Goal: Contribute content: Contribute content

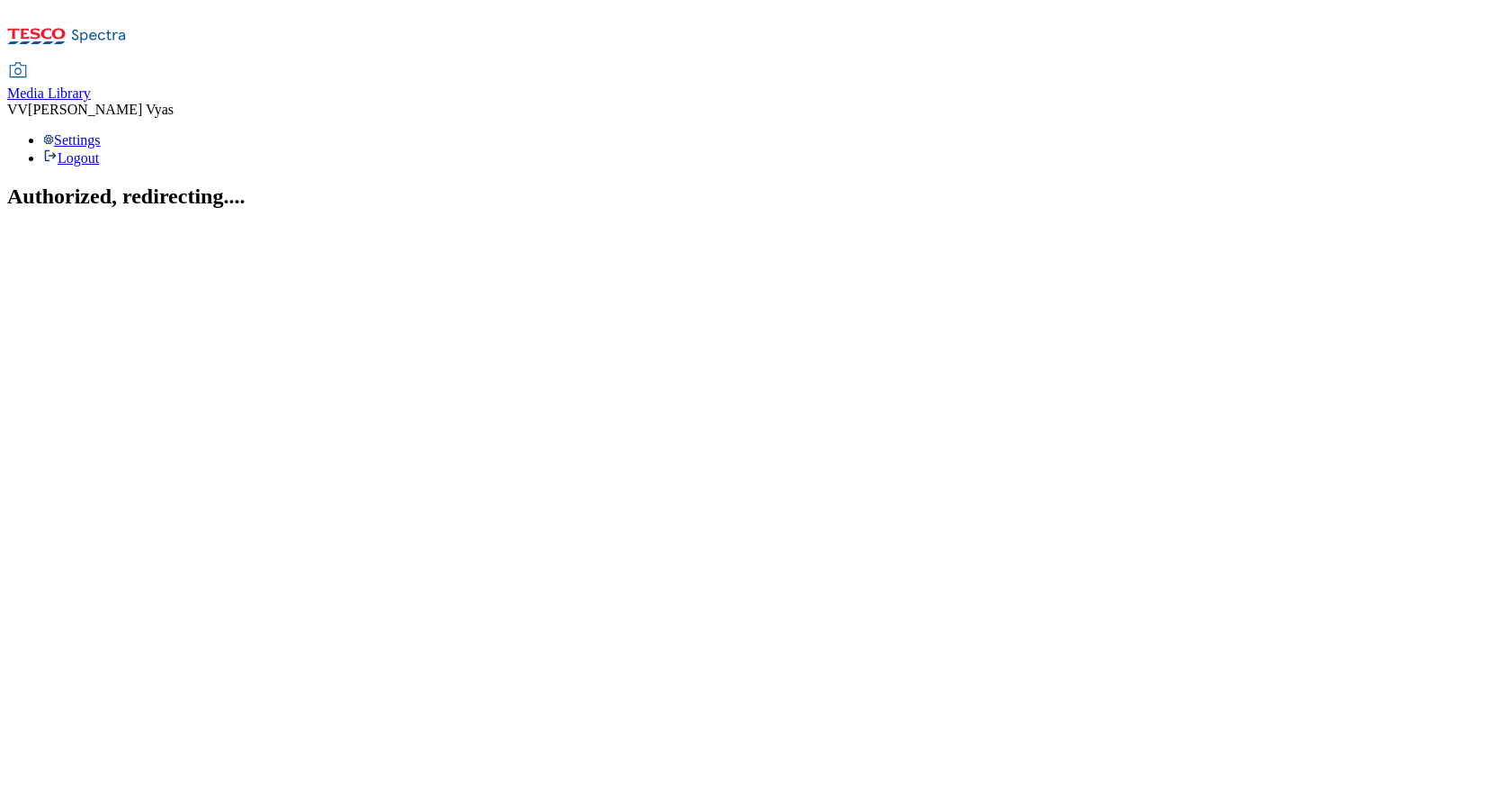
click at [91, 85] on span "Media Library" at bounding box center [49, 93] width 84 height 16
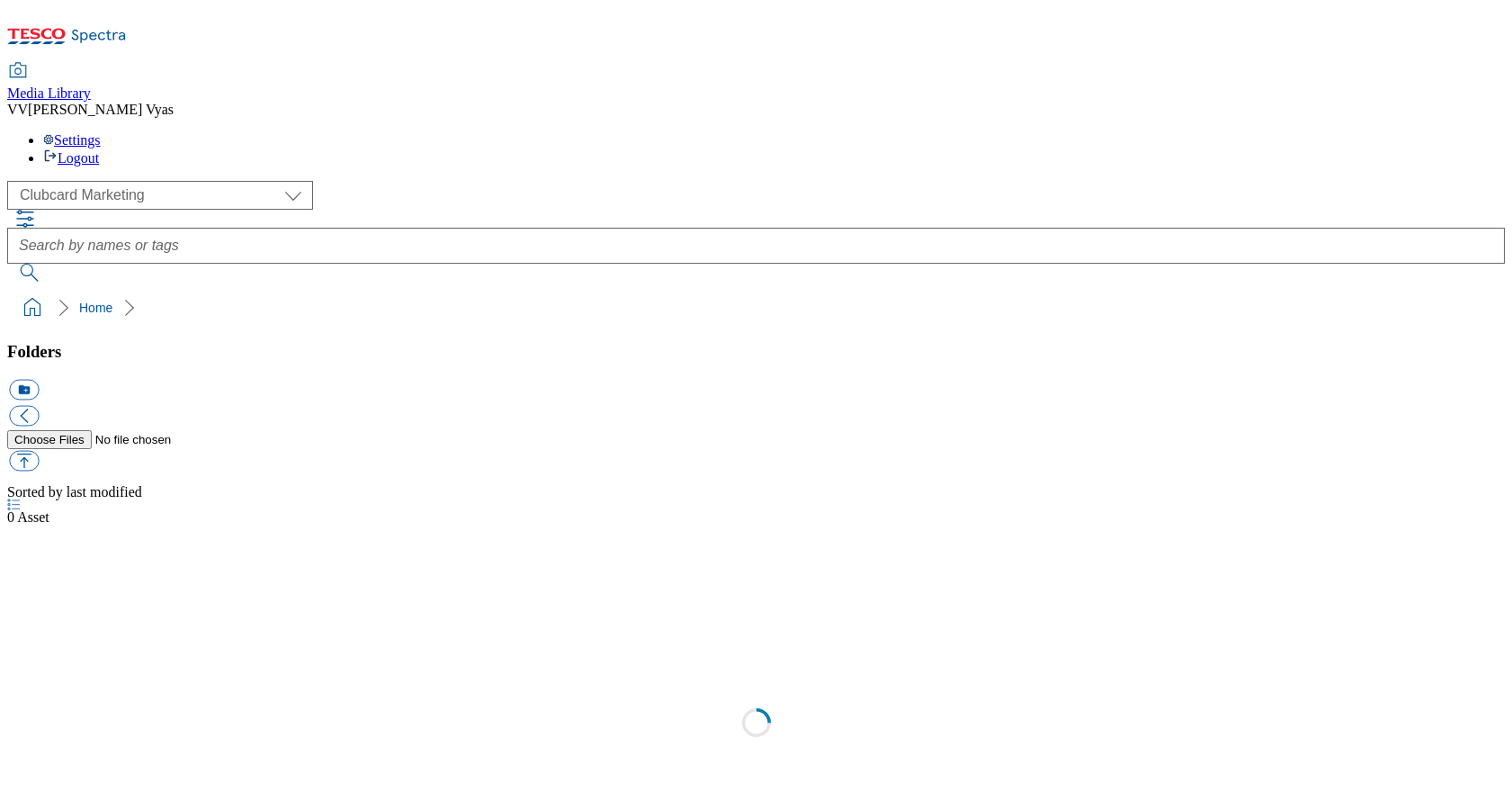
scroll to position [2, 0]
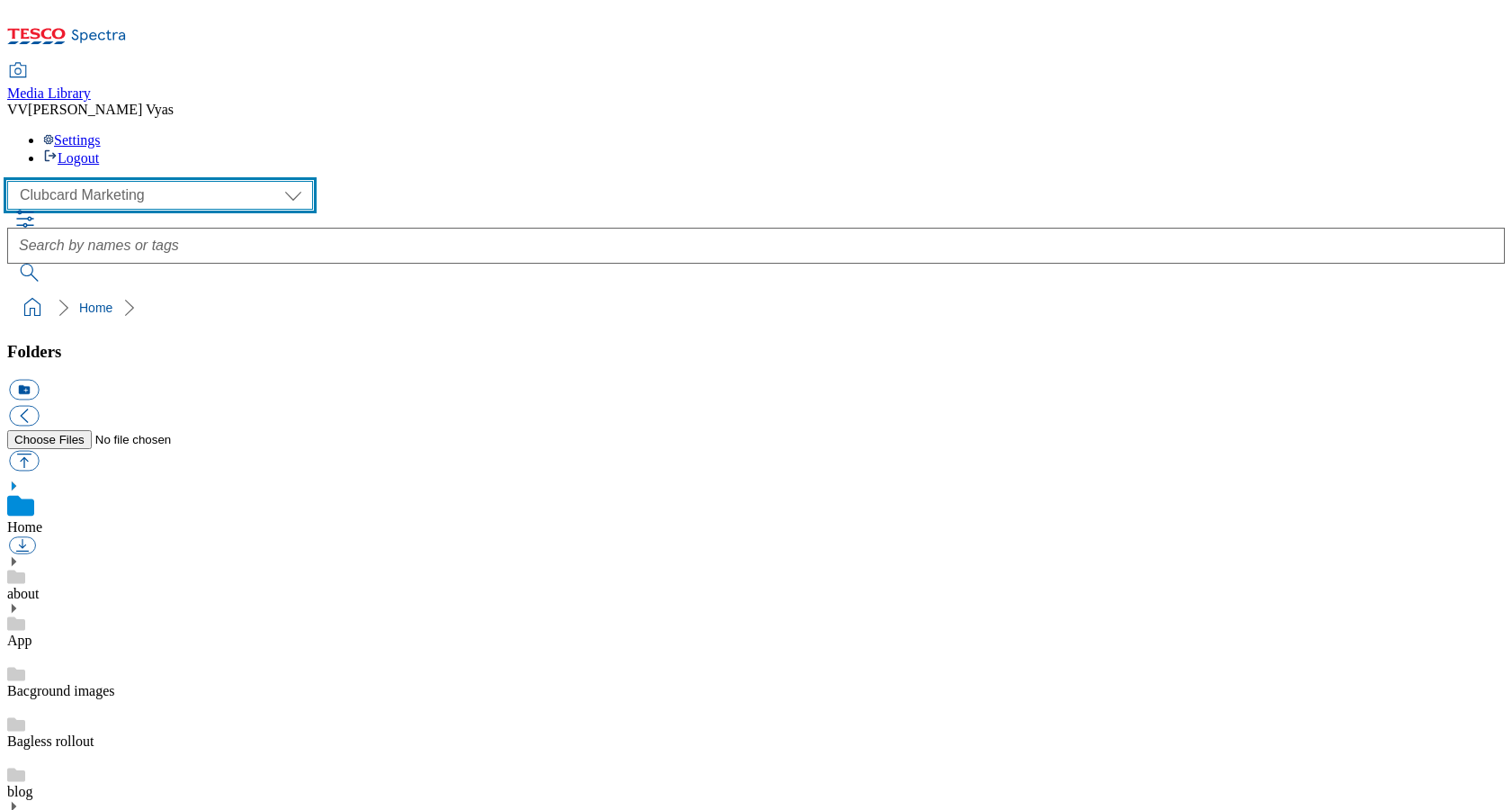
select select "flare-ghs-mktg"
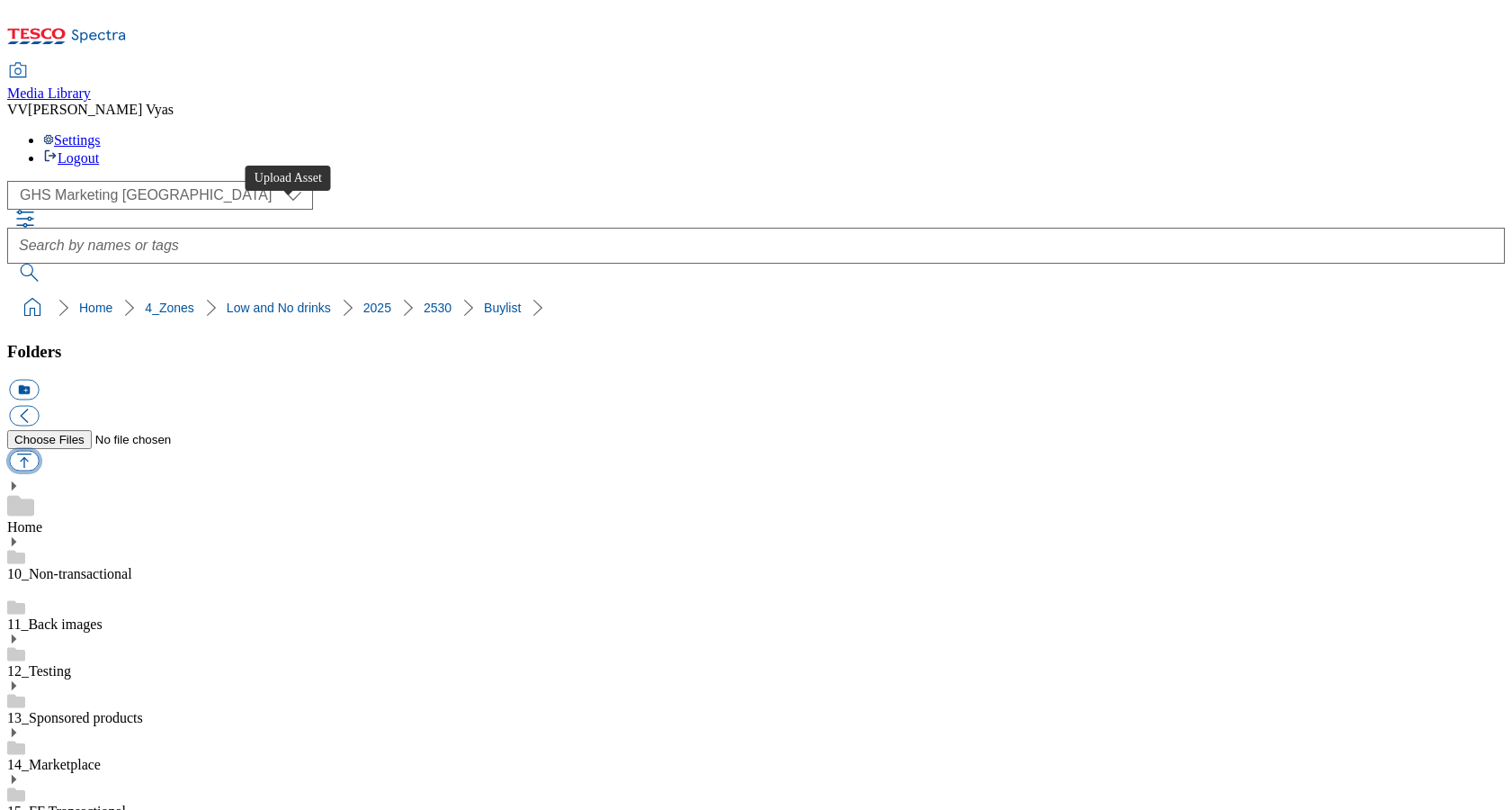
click at [39, 450] on button "button" at bounding box center [23, 460] width 29 height 21
type input "C:\fakepath\2530-GHS-BLthumb-cider.jpg"
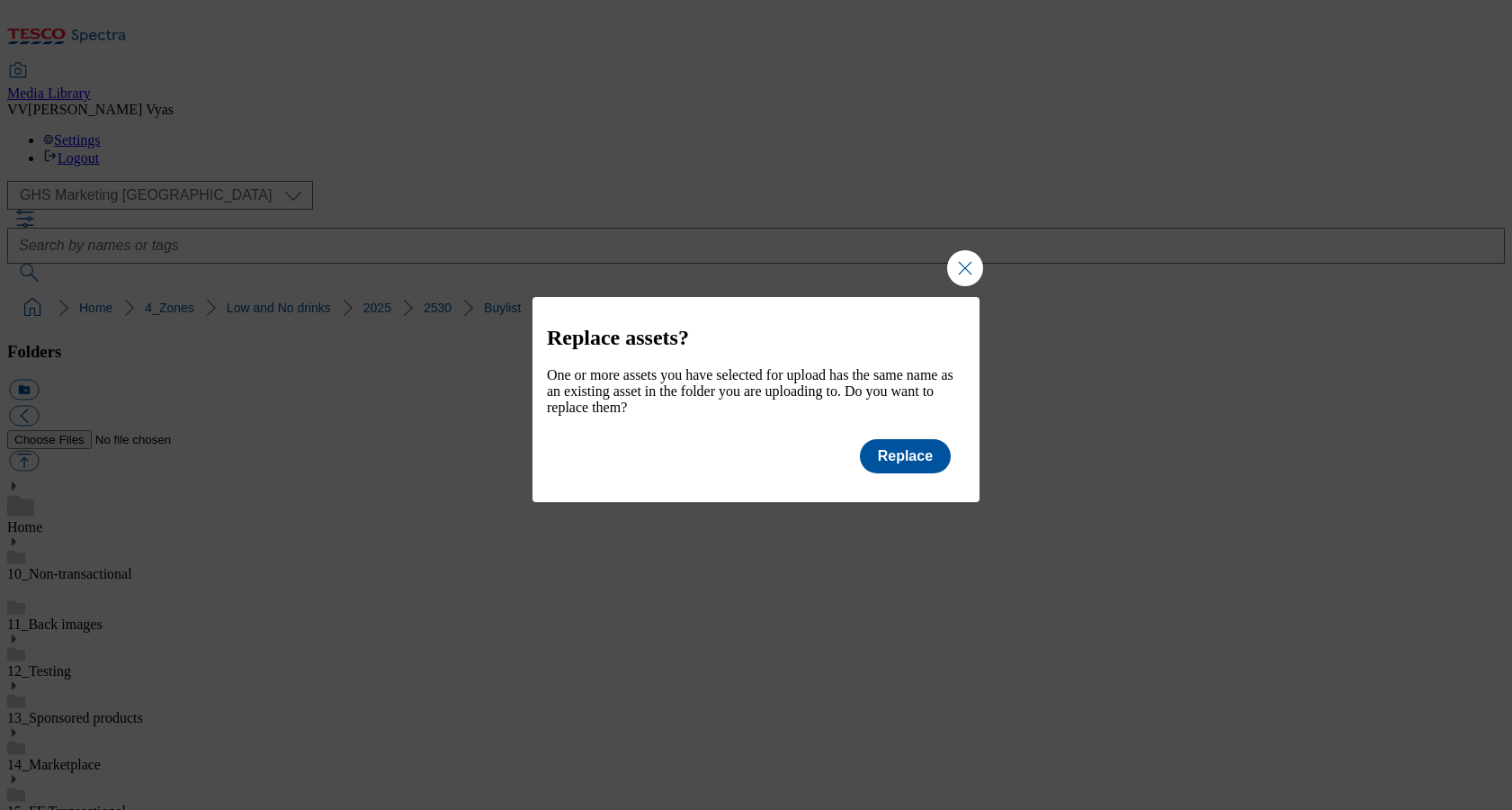
click at [950, 475] on div "Replace assets? One or more assets you have selected for upload has the same na…" at bounding box center [756, 387] width 447 height 181
click at [916, 467] on button "Replace" at bounding box center [904, 455] width 91 height 34
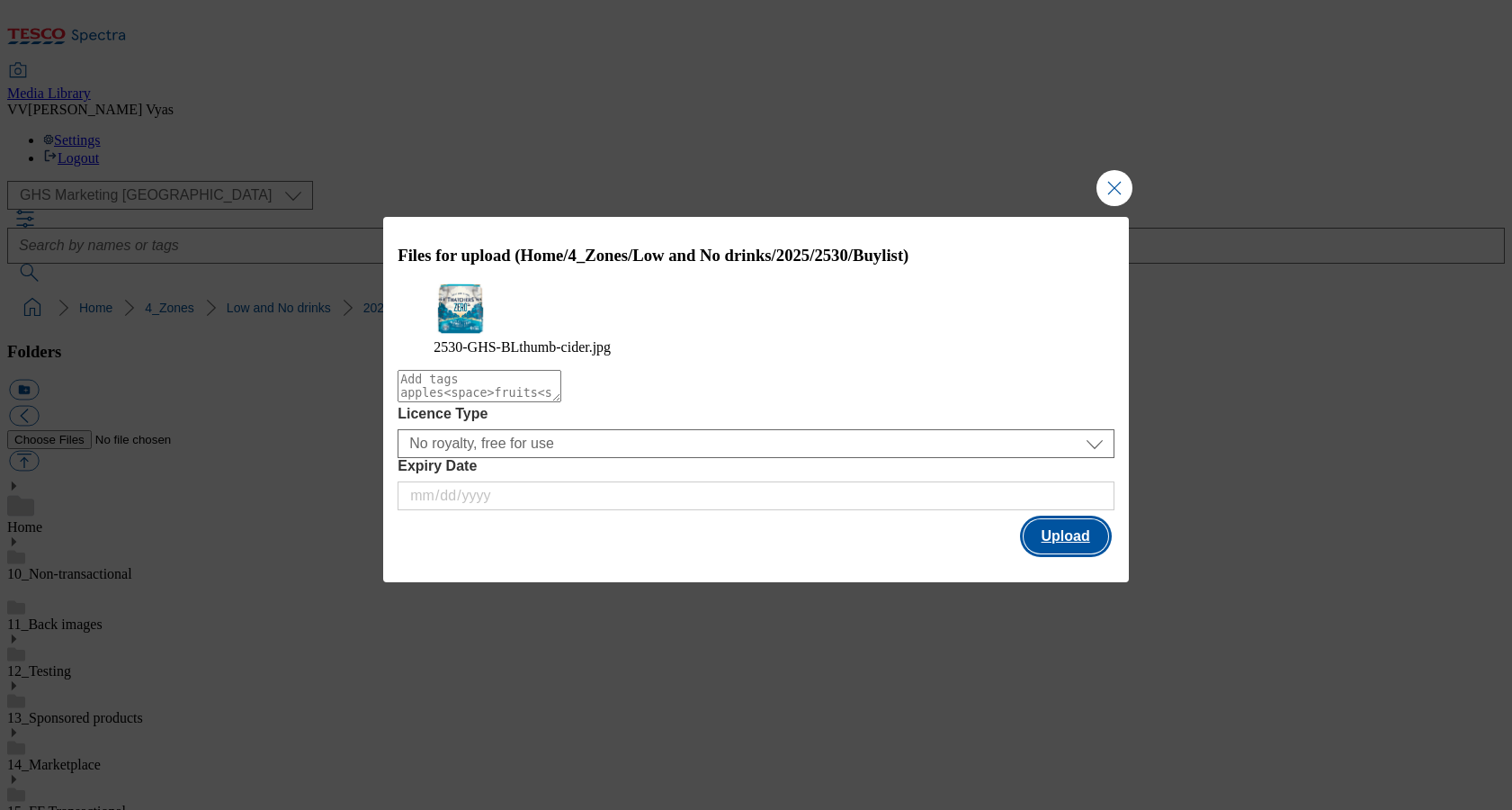
click at [1072, 549] on button "Upload" at bounding box center [1066, 535] width 85 height 34
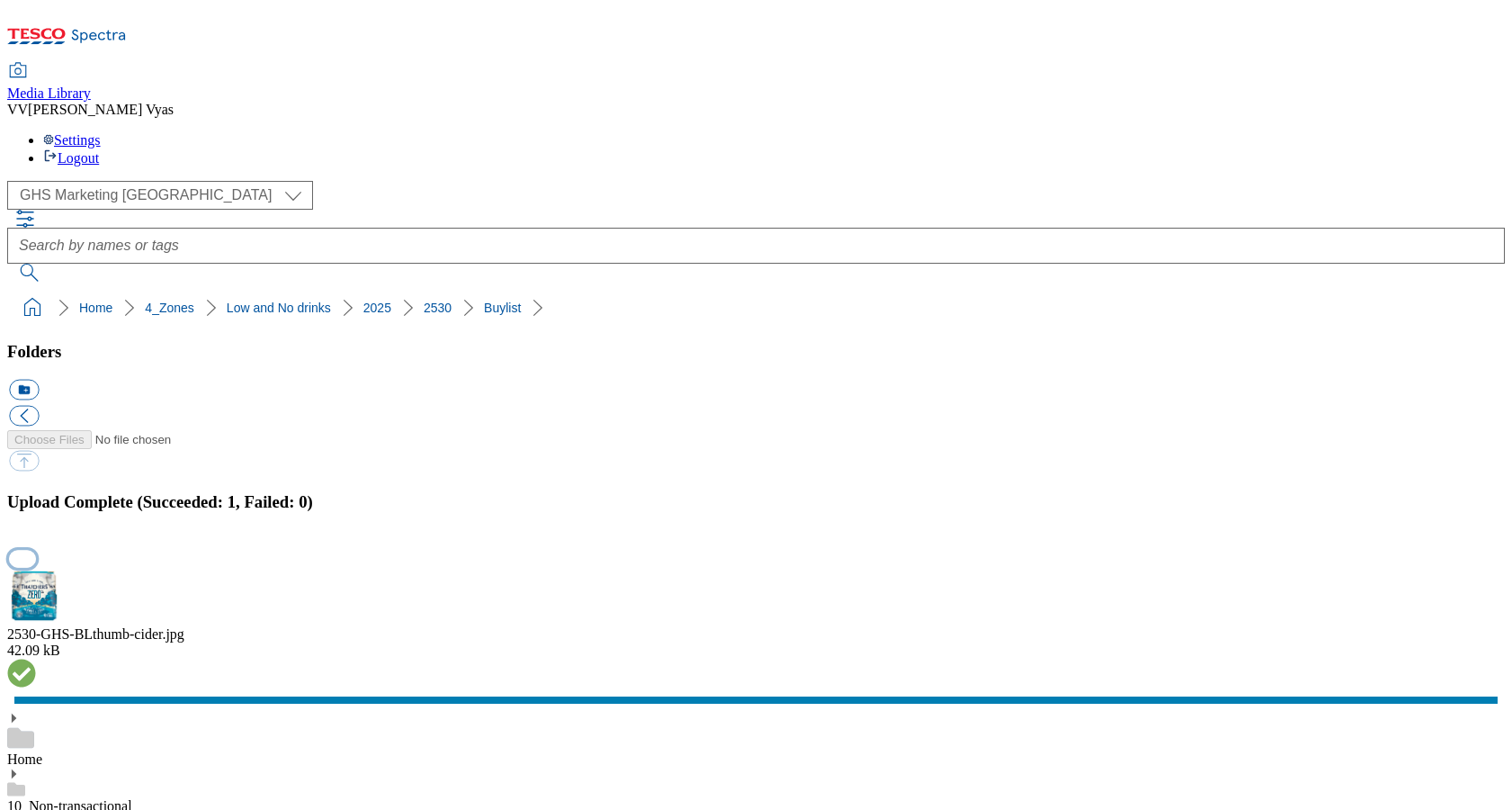
click at [36, 550] on button "button" at bounding box center [22, 558] width 27 height 17
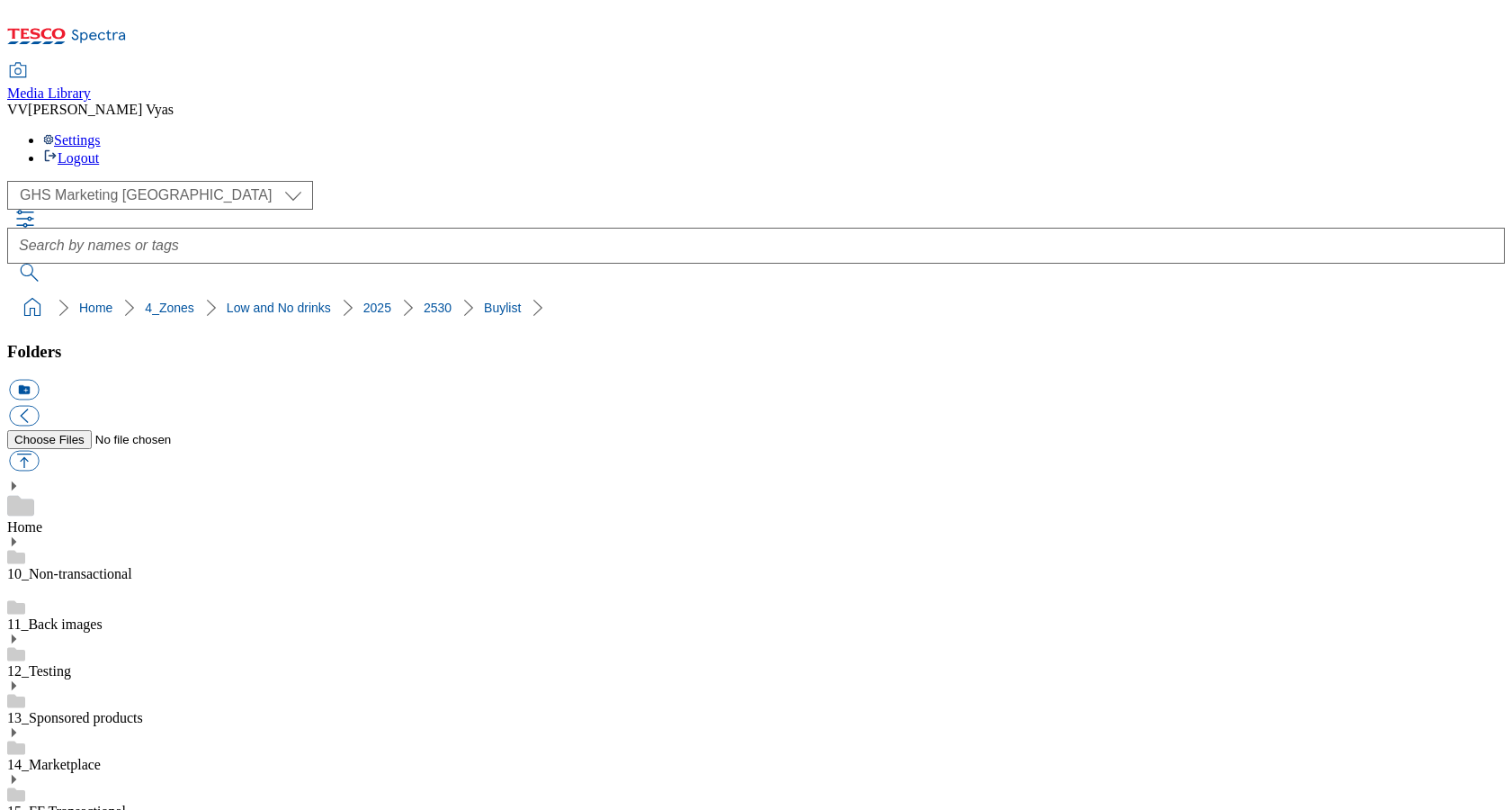
click at [39, 450] on button "button" at bounding box center [23, 460] width 29 height 21
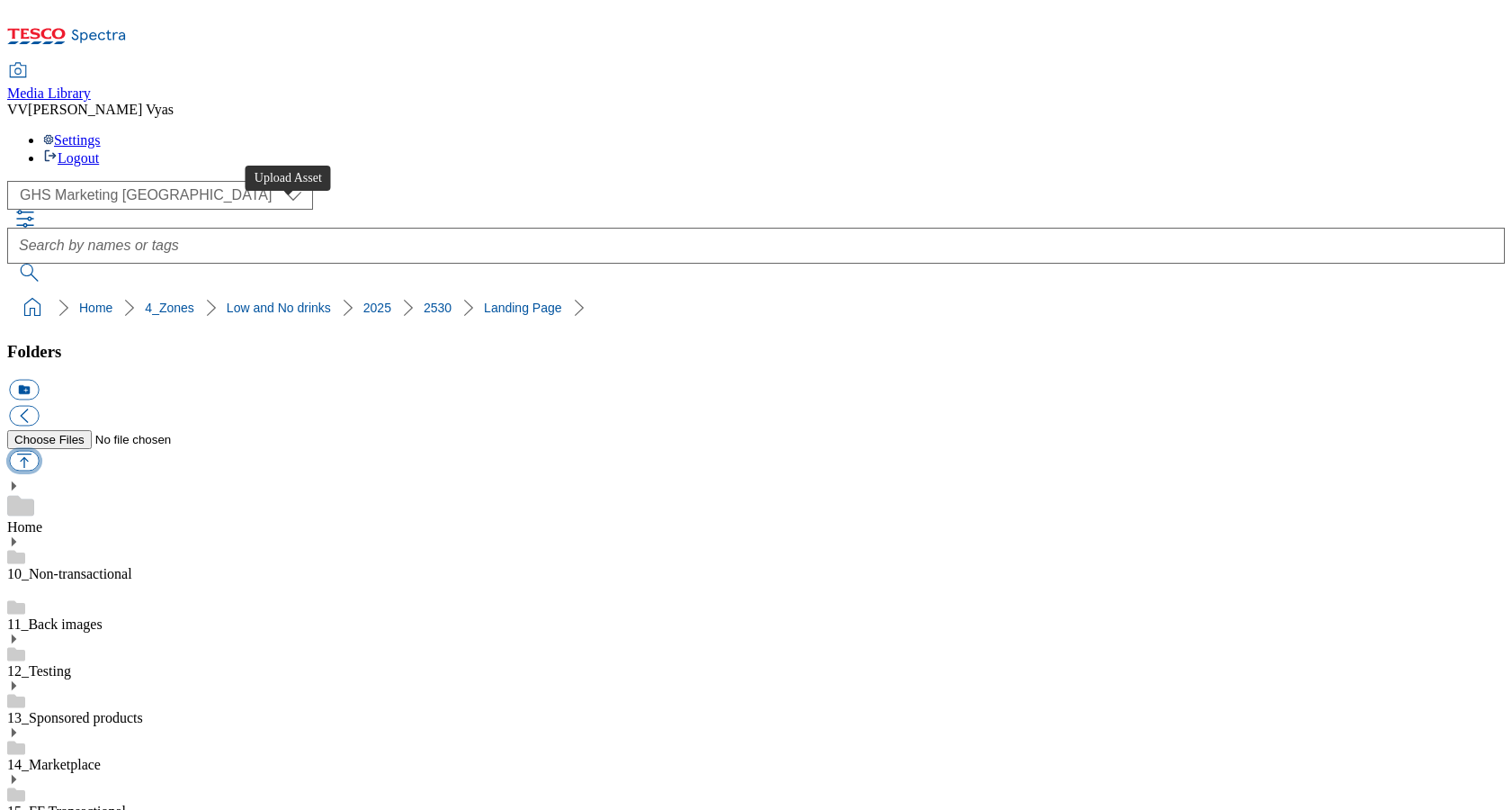
type input "C:\fakepath\2530-WF-483071-GHS-HorizontalTradeTile-743x430-LowAndNoAlcohol-Rang…"
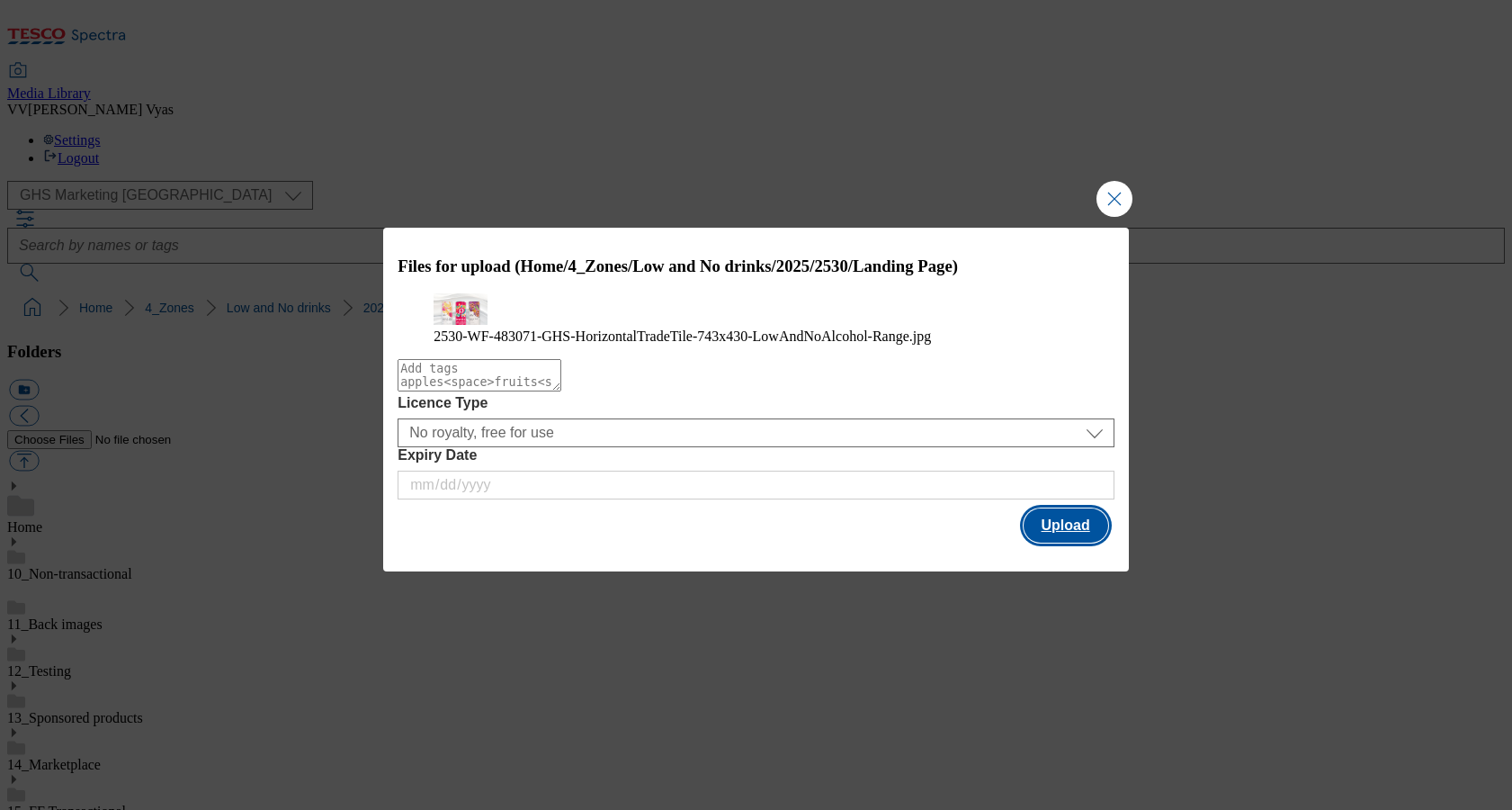
click at [1073, 542] on button "Upload" at bounding box center [1066, 525] width 85 height 34
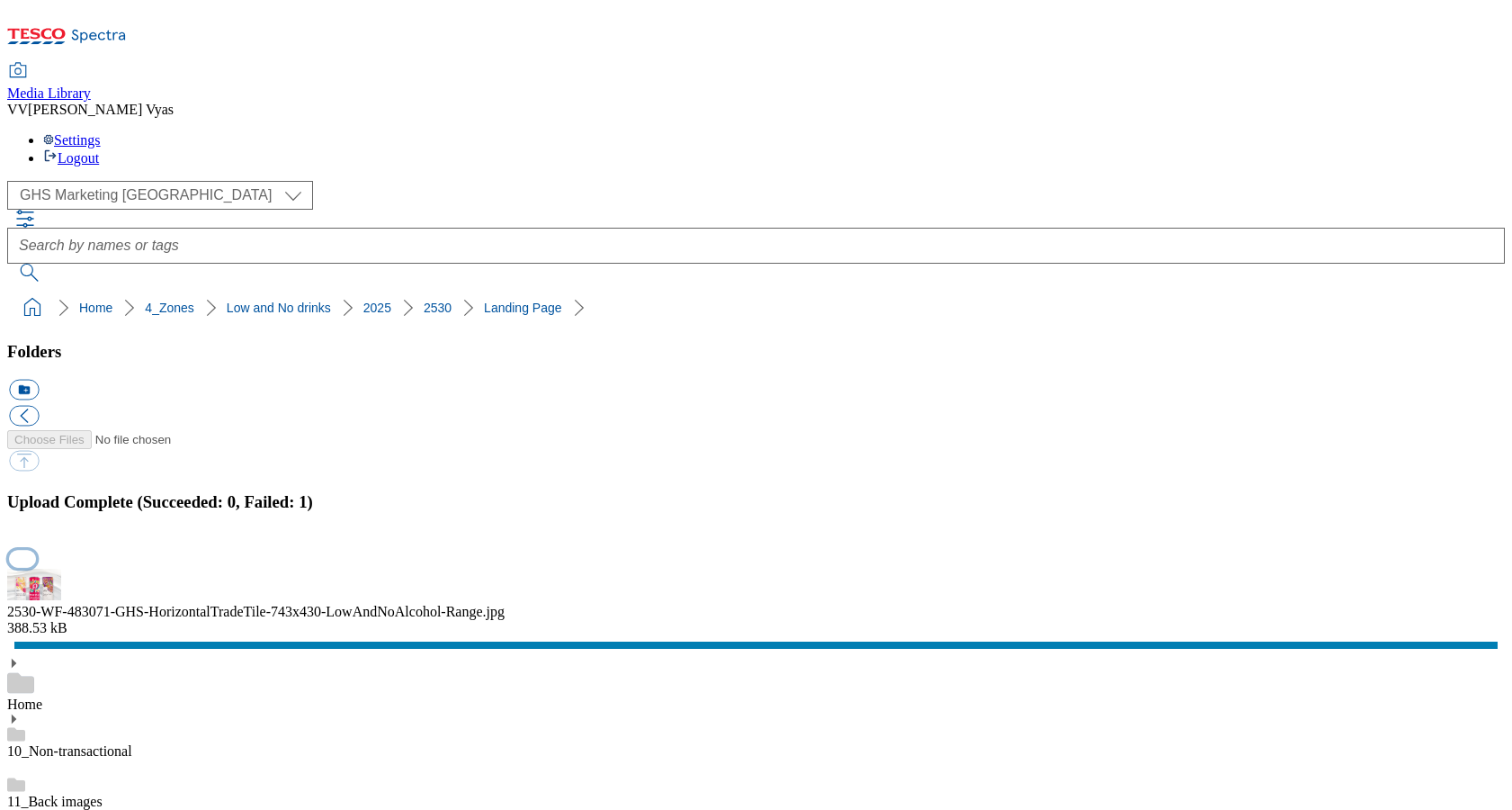
click at [36, 550] on button "button" at bounding box center [22, 558] width 27 height 17
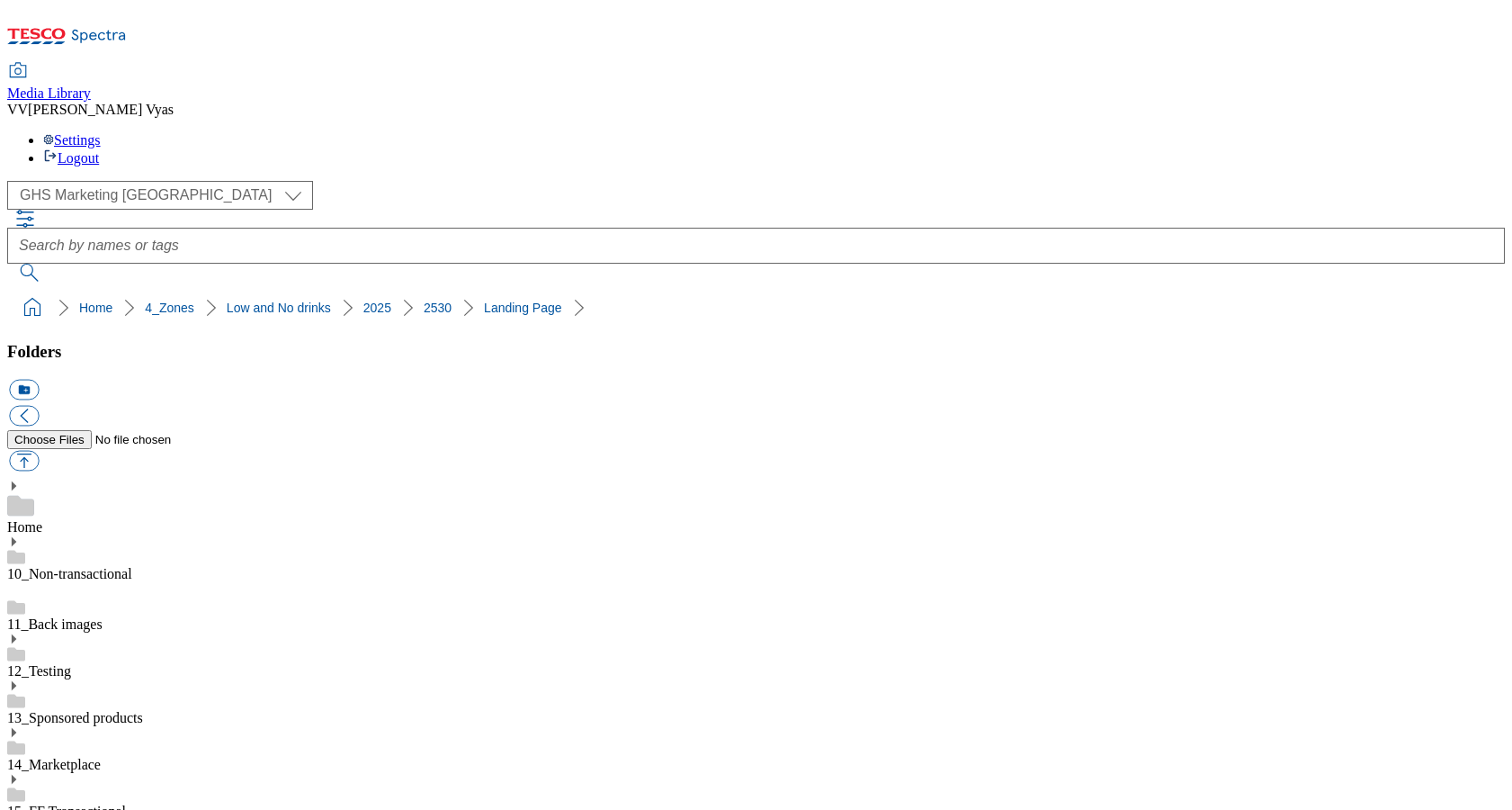
scroll to position [0, 0]
drag, startPoint x: 1246, startPoint y: 571, endPoint x: 1055, endPoint y: 550, distance: 192.2
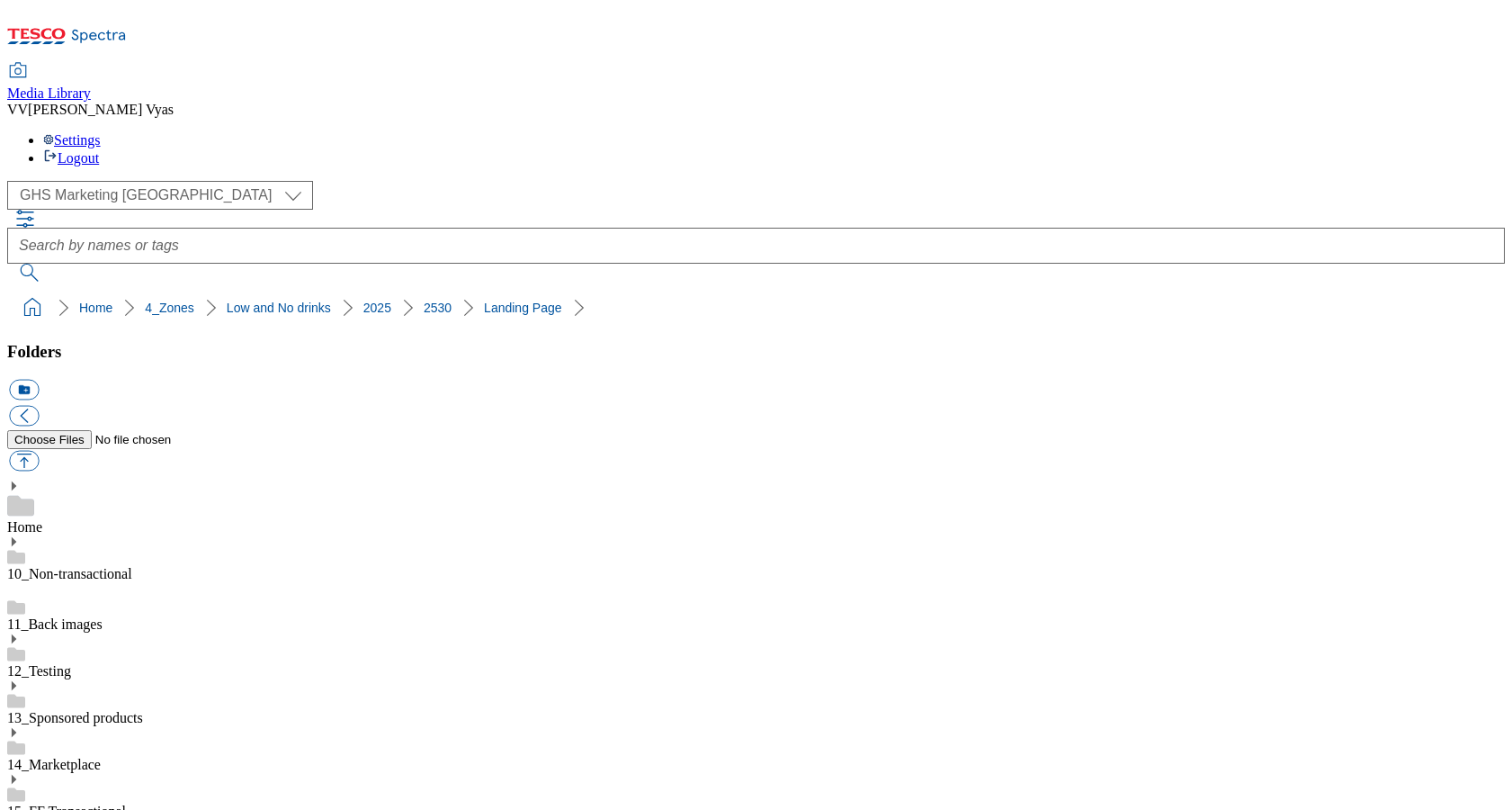
copy div "2530-WF-483071-GHS-HorizontalTradeTile-743x430-LowAndNoAlcohol-Range.jpg"
click at [39, 450] on button "button" at bounding box center [23, 460] width 29 height 21
type input "C:\fakepath\2530-WF-483071-GHS-HorizontalTradeTile-743x430-LowAndNoAlcohol-Rang…"
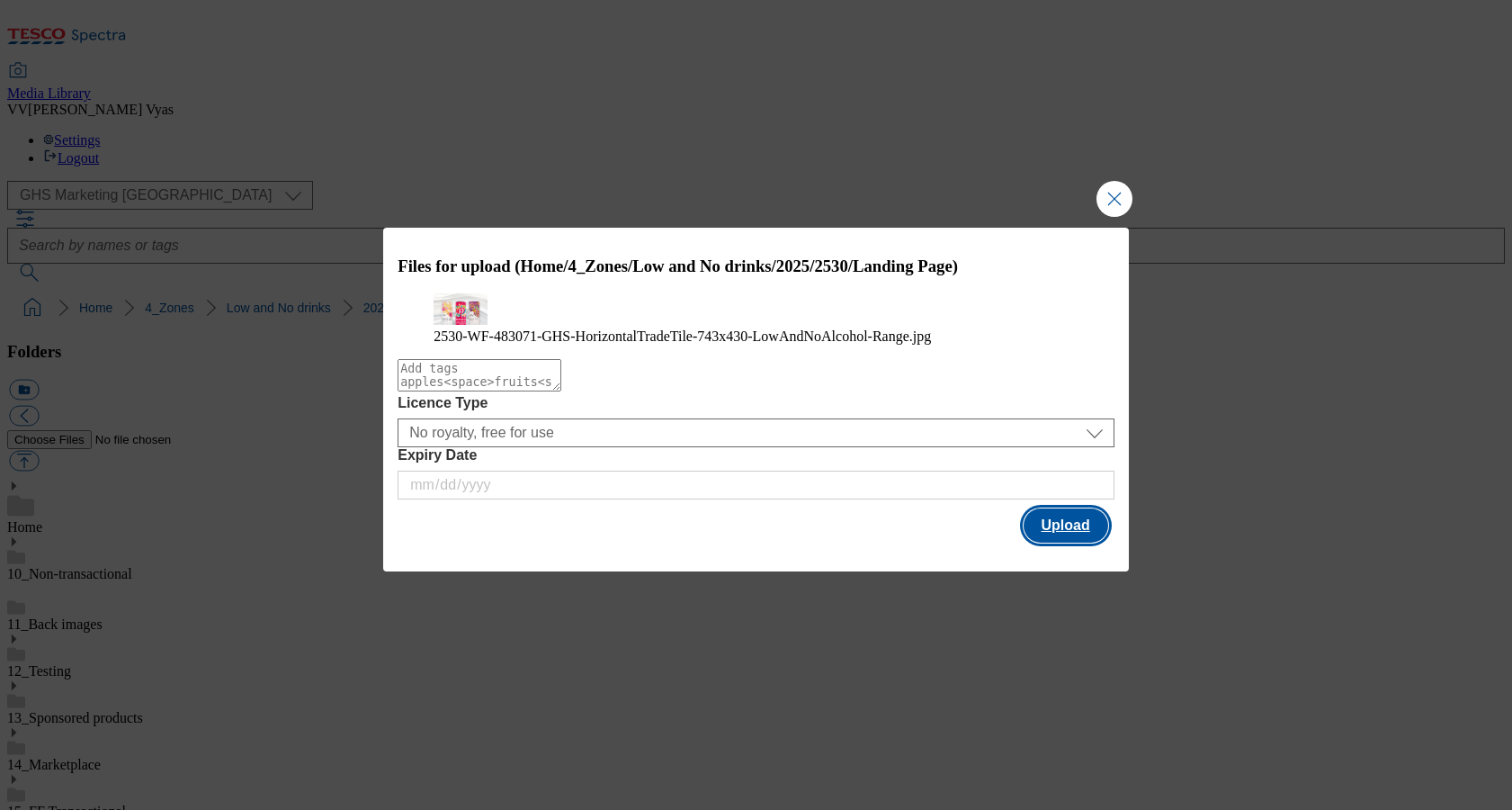
click at [1071, 542] on button "Upload" at bounding box center [1066, 525] width 85 height 34
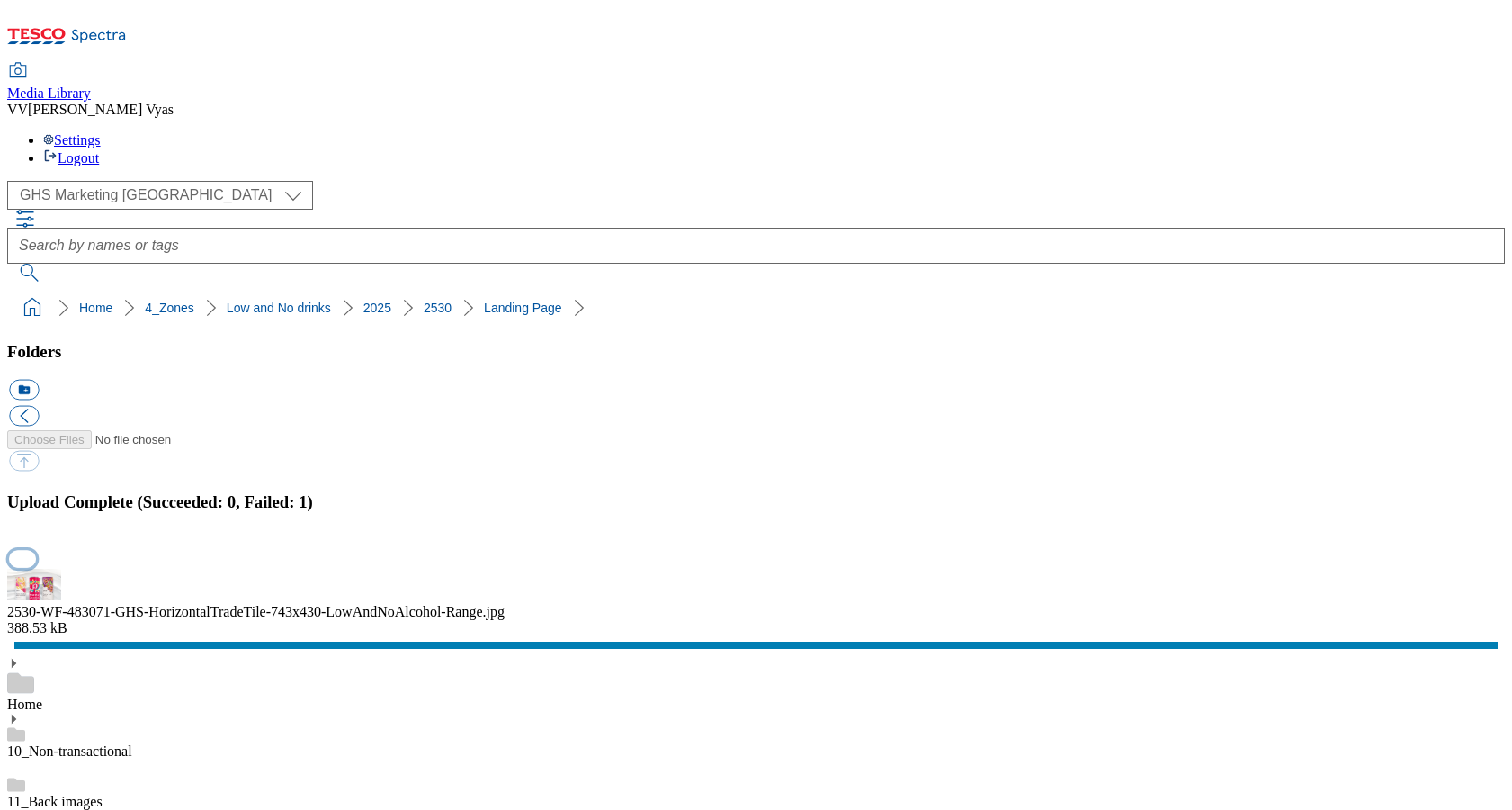
click at [36, 550] on button "button" at bounding box center [22, 558] width 27 height 17
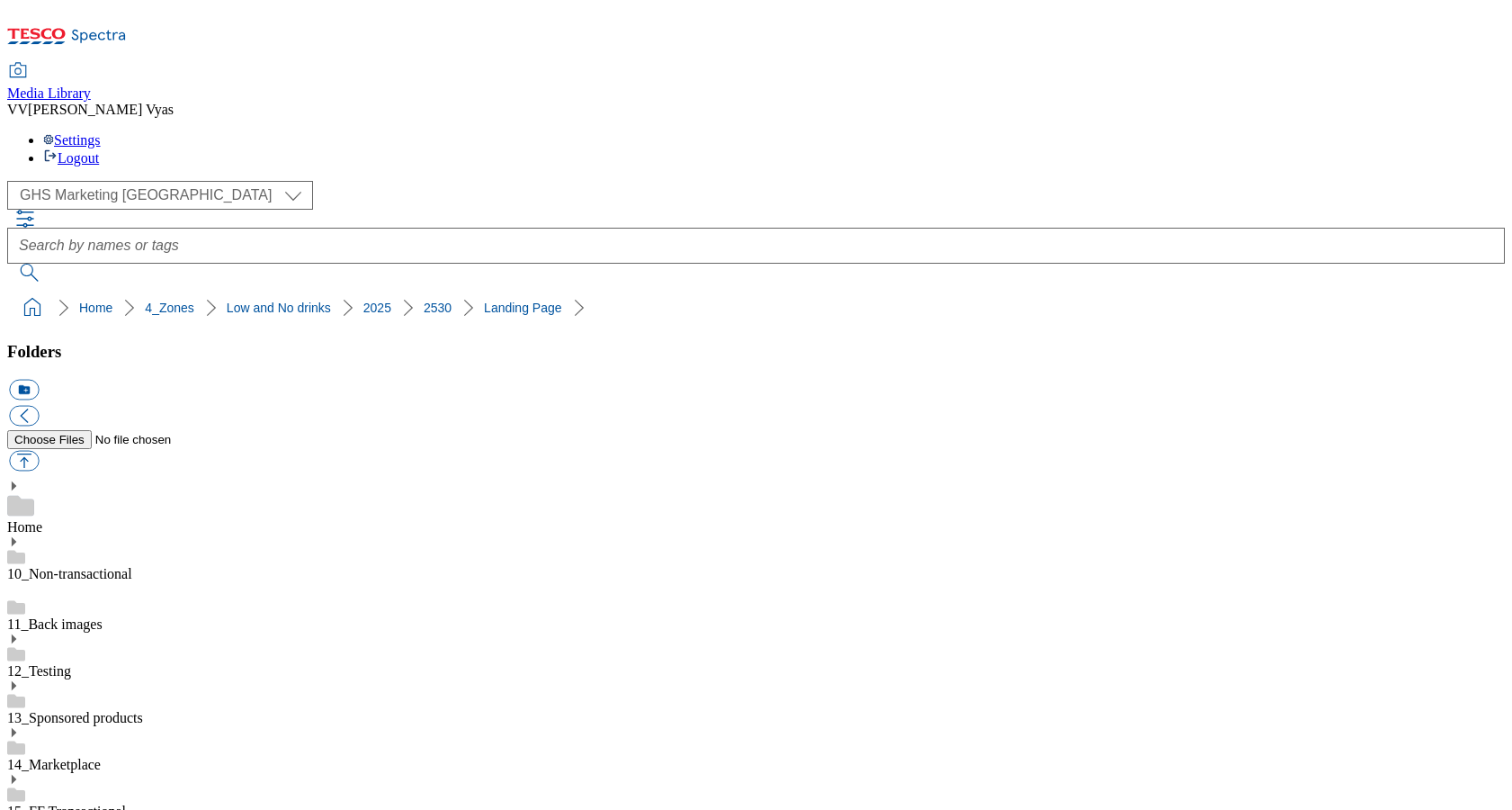
scroll to position [0, 0]
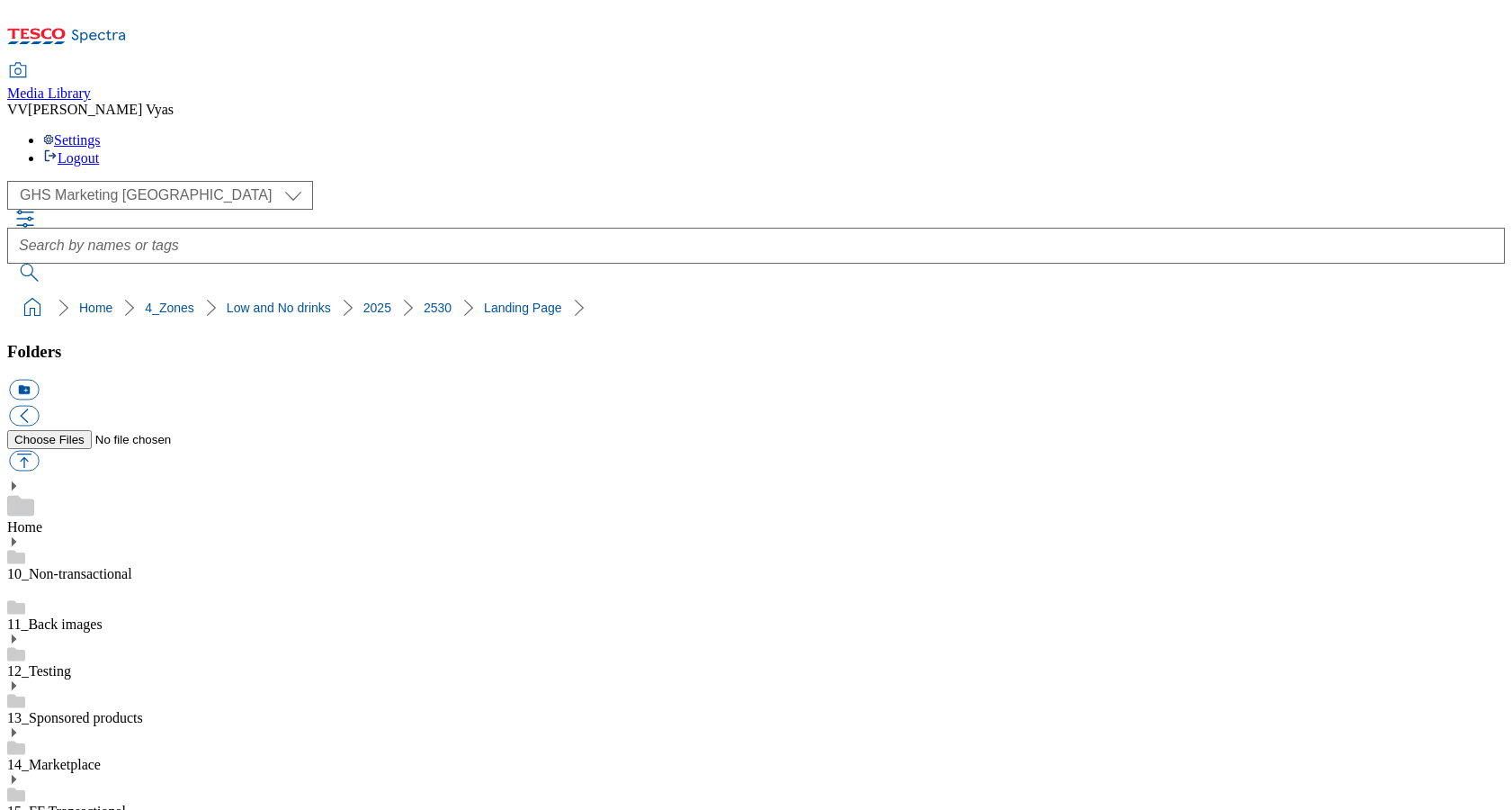
click at [39, 450] on button "button" at bounding box center [23, 460] width 29 height 21
type input "C:\fakepath\2530-WF-483071-GHS-HorizontalTradeTile-743x430-LowAndNoAlcohol-Rang…"
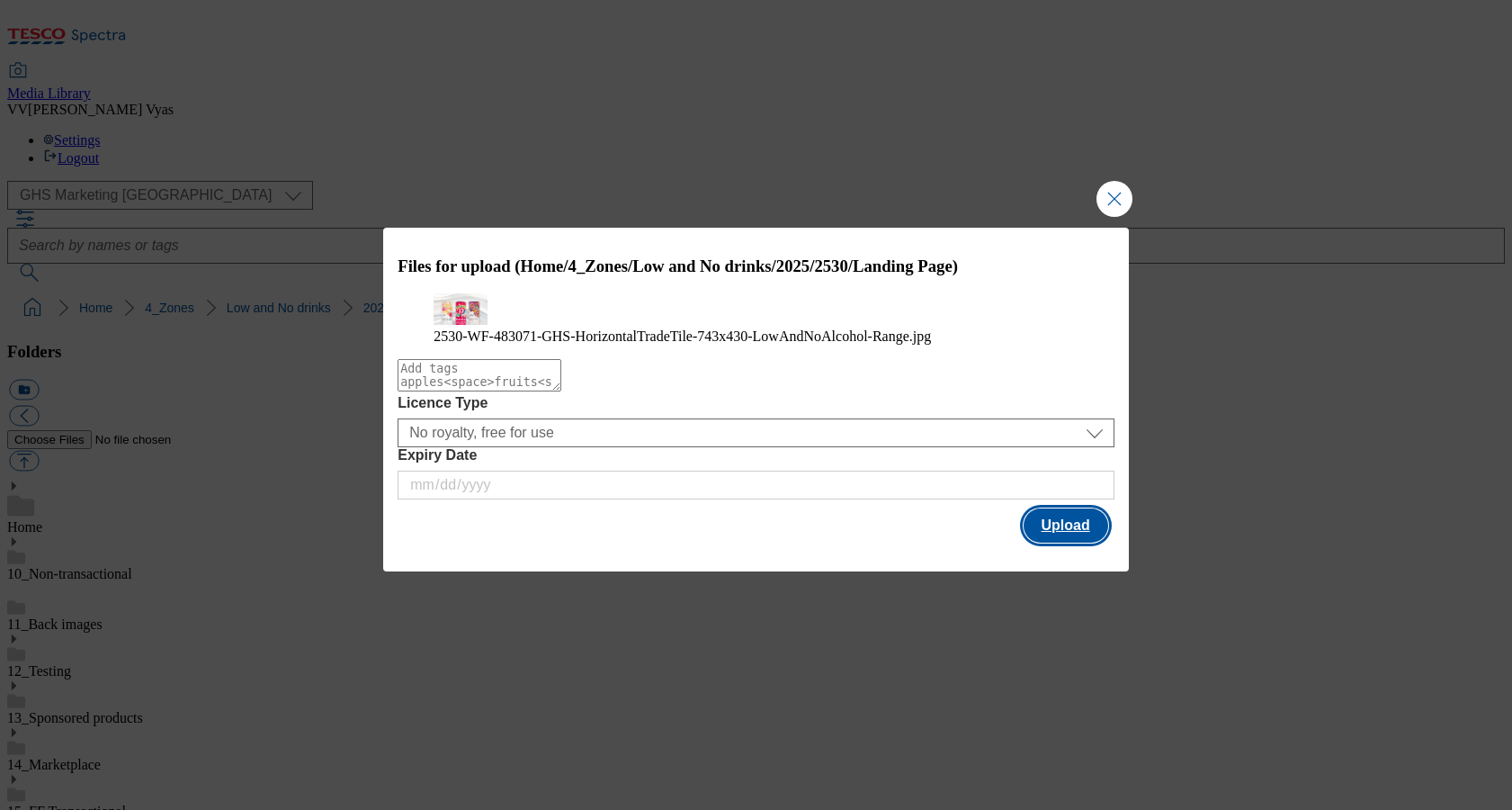
click at [1071, 542] on button "Upload" at bounding box center [1066, 525] width 85 height 34
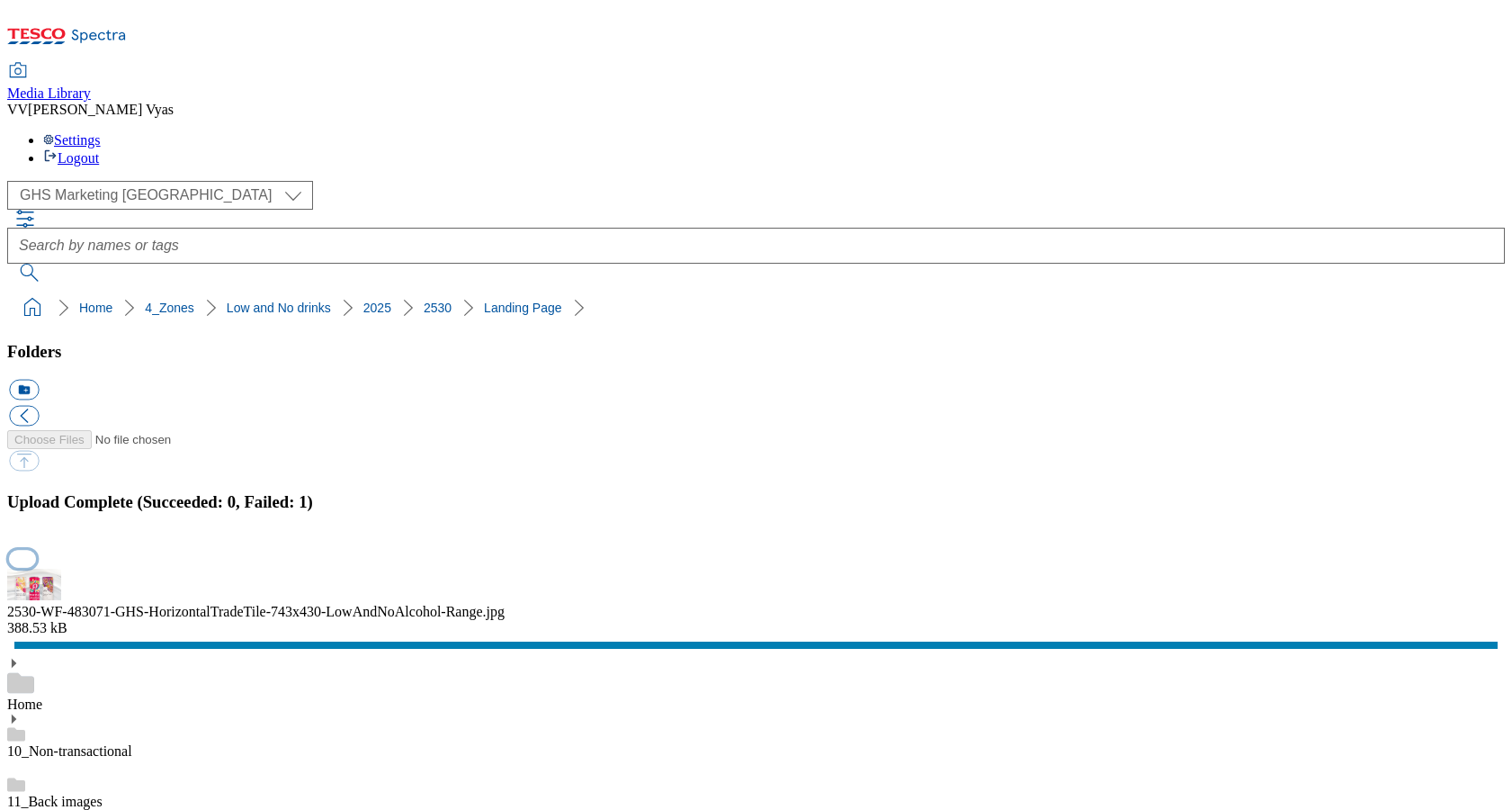
click at [36, 550] on button "button" at bounding box center [22, 558] width 27 height 17
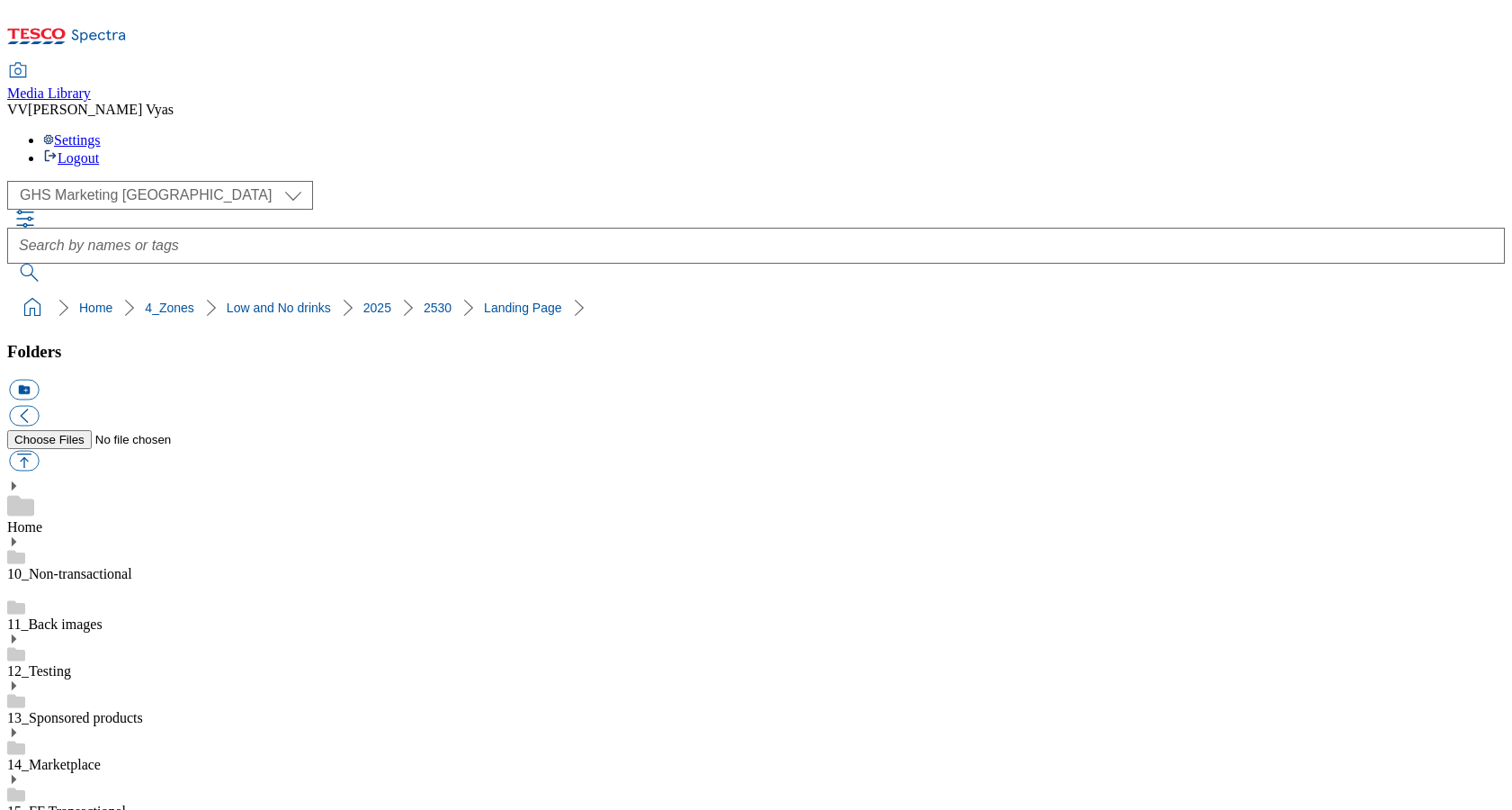
scroll to position [355, 0]
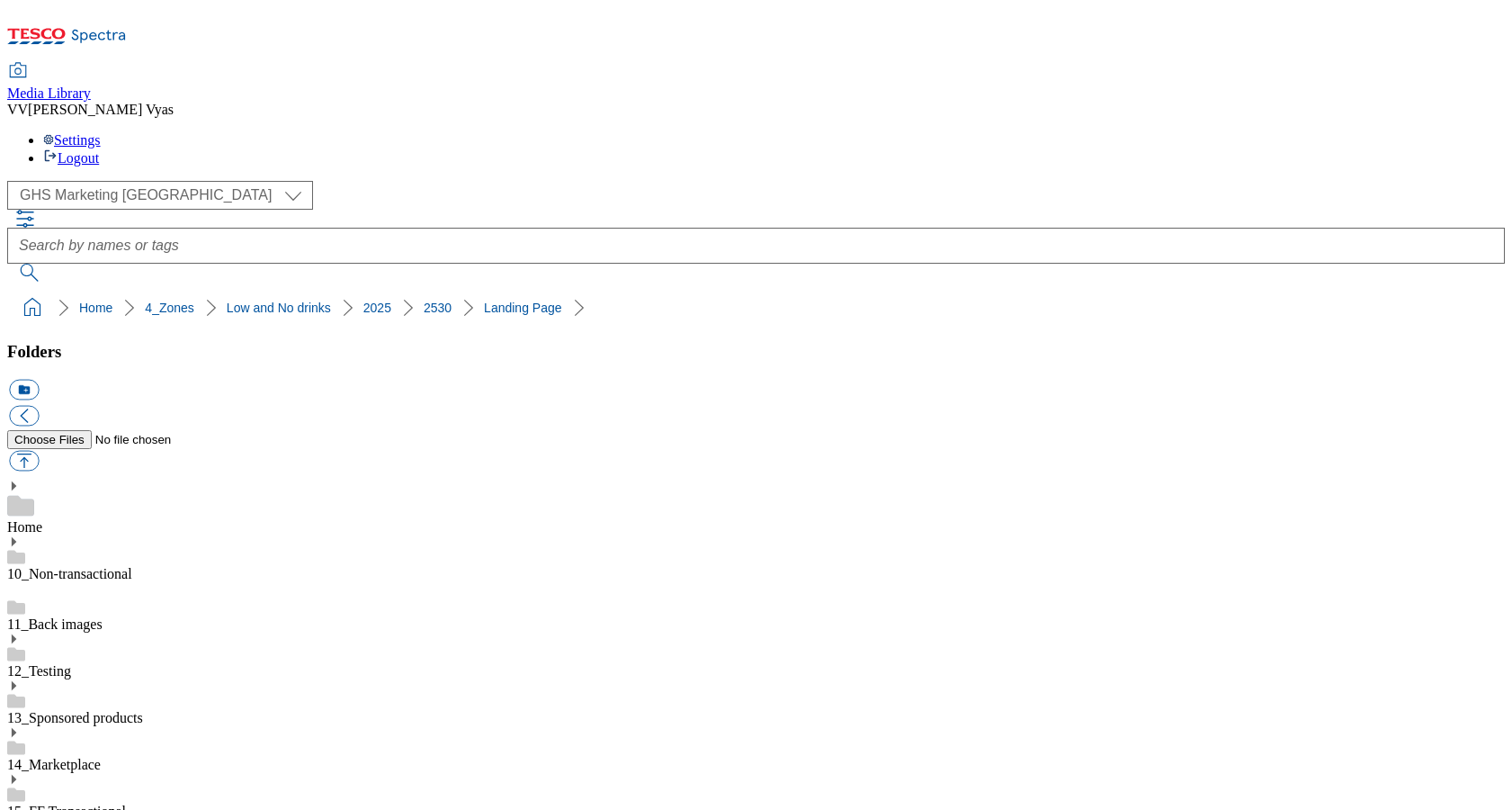
scroll to position [222, 0]
select select "flare-ghs-mktg"
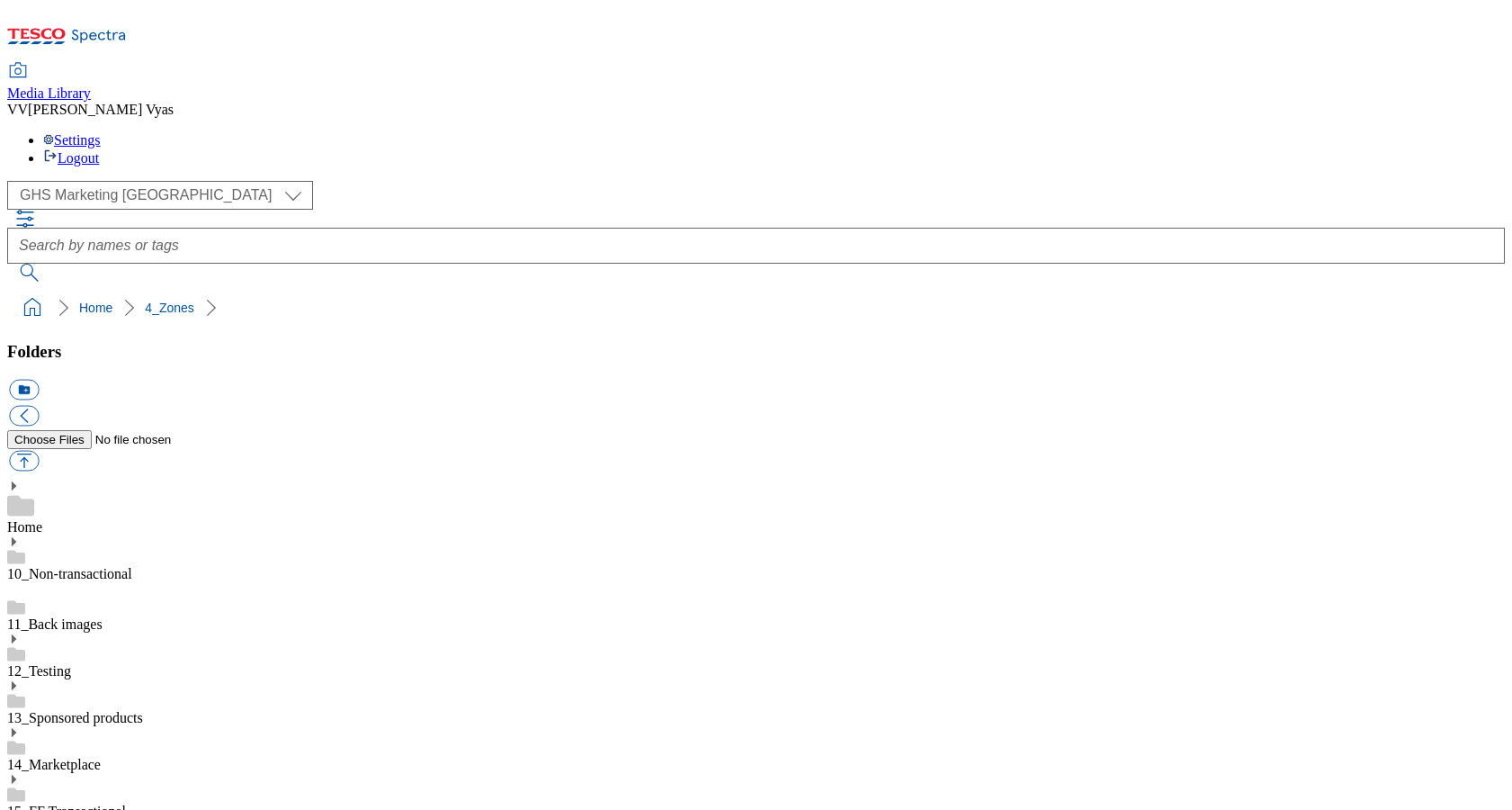
scroll to position [2329, 0]
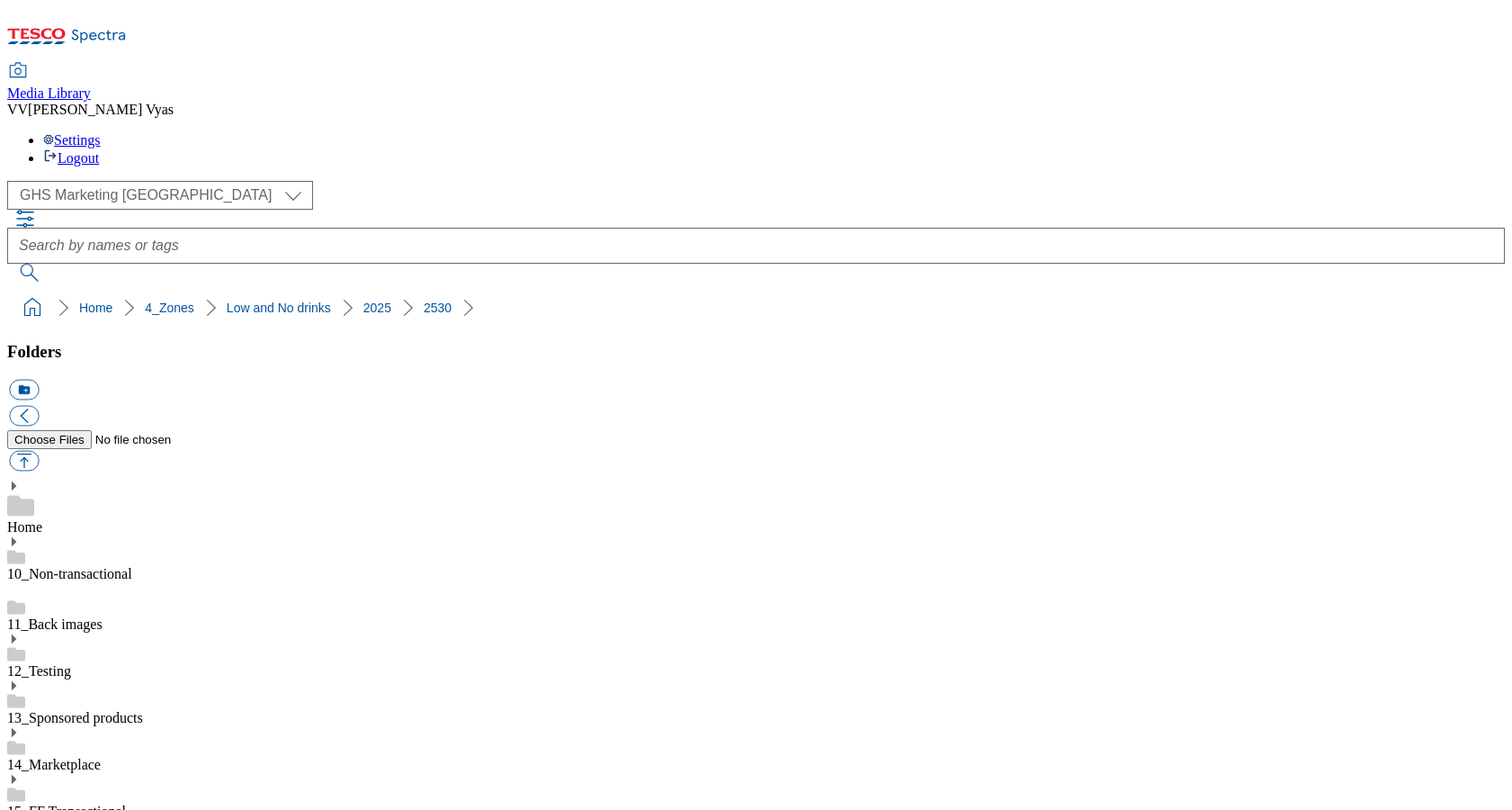
scroll to position [2422, 0]
drag, startPoint x: 1258, startPoint y: 606, endPoint x: 1059, endPoint y: 591, distance: 199.6
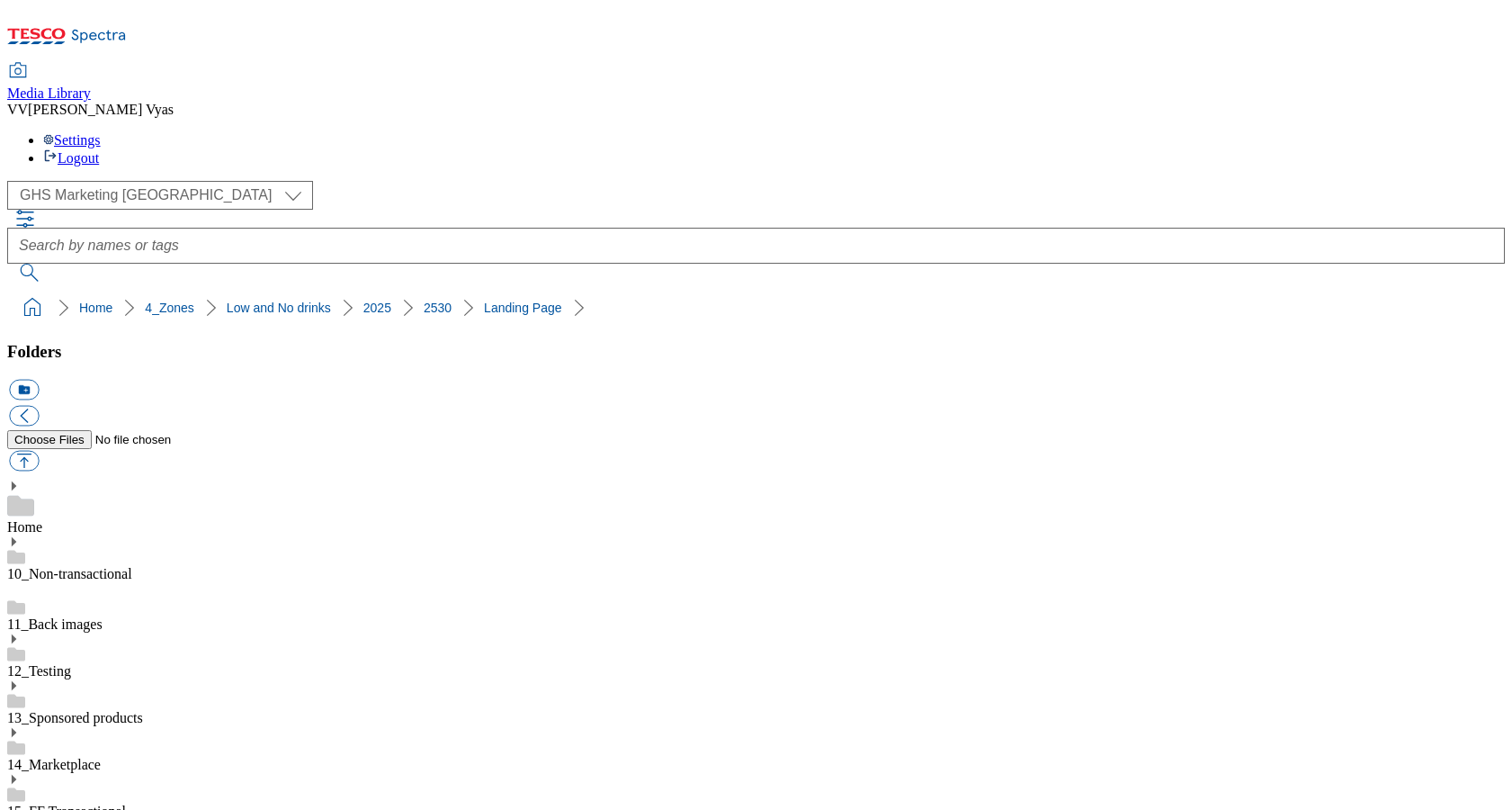
copy div "2530-WF-483071-GHS-HorizontalTradeTile-743x430-LowAndNoAlcohol-Range.jpg"
click at [39, 450] on button "button" at bounding box center [23, 460] width 29 height 21
type input "C:\fakepath\2530-WF-483071-GHS-HorizontalTradeTile-743x430-LowAndNoAlcohol-Rang…"
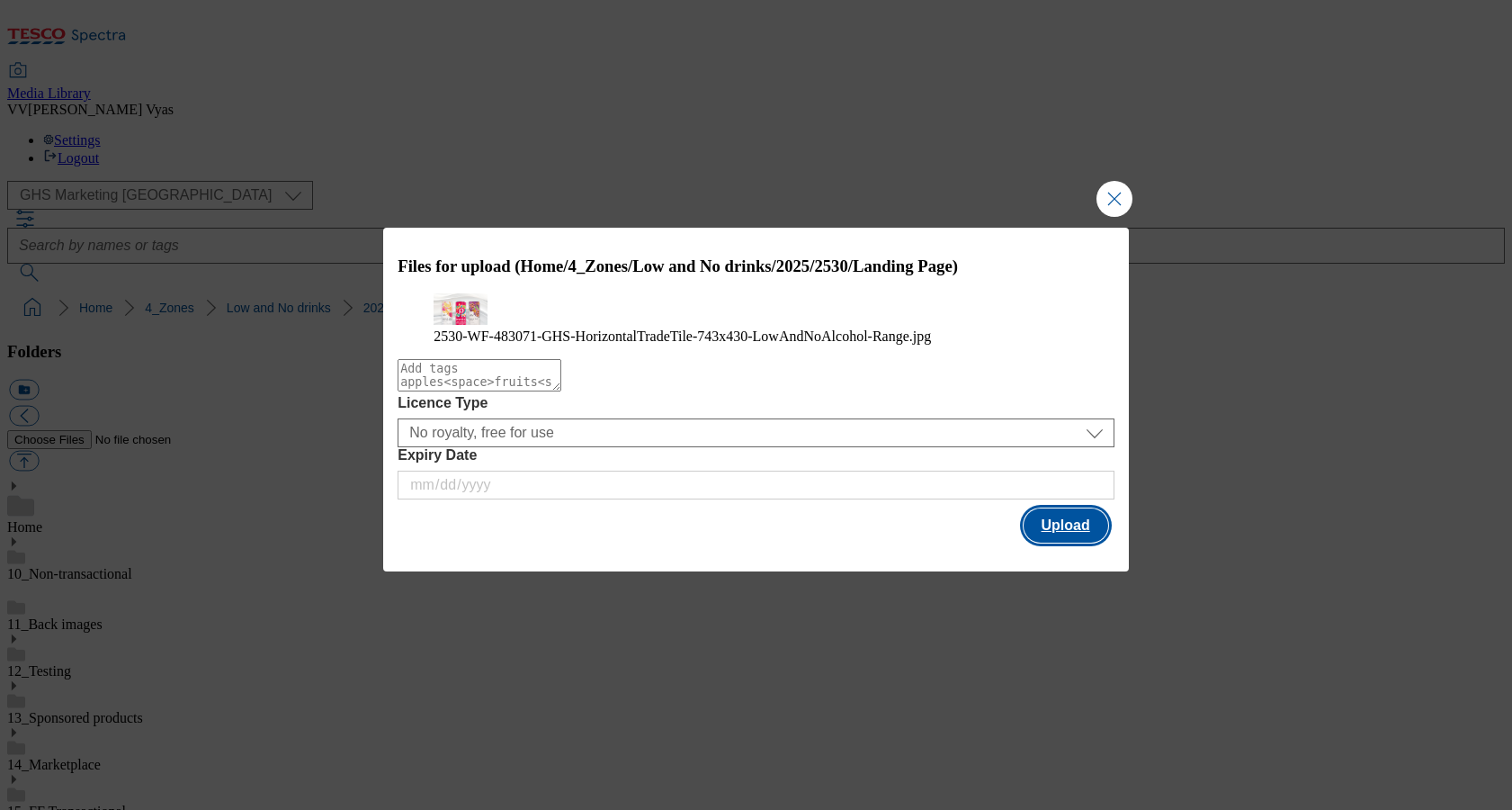
click at [1071, 542] on button "Upload" at bounding box center [1066, 525] width 85 height 34
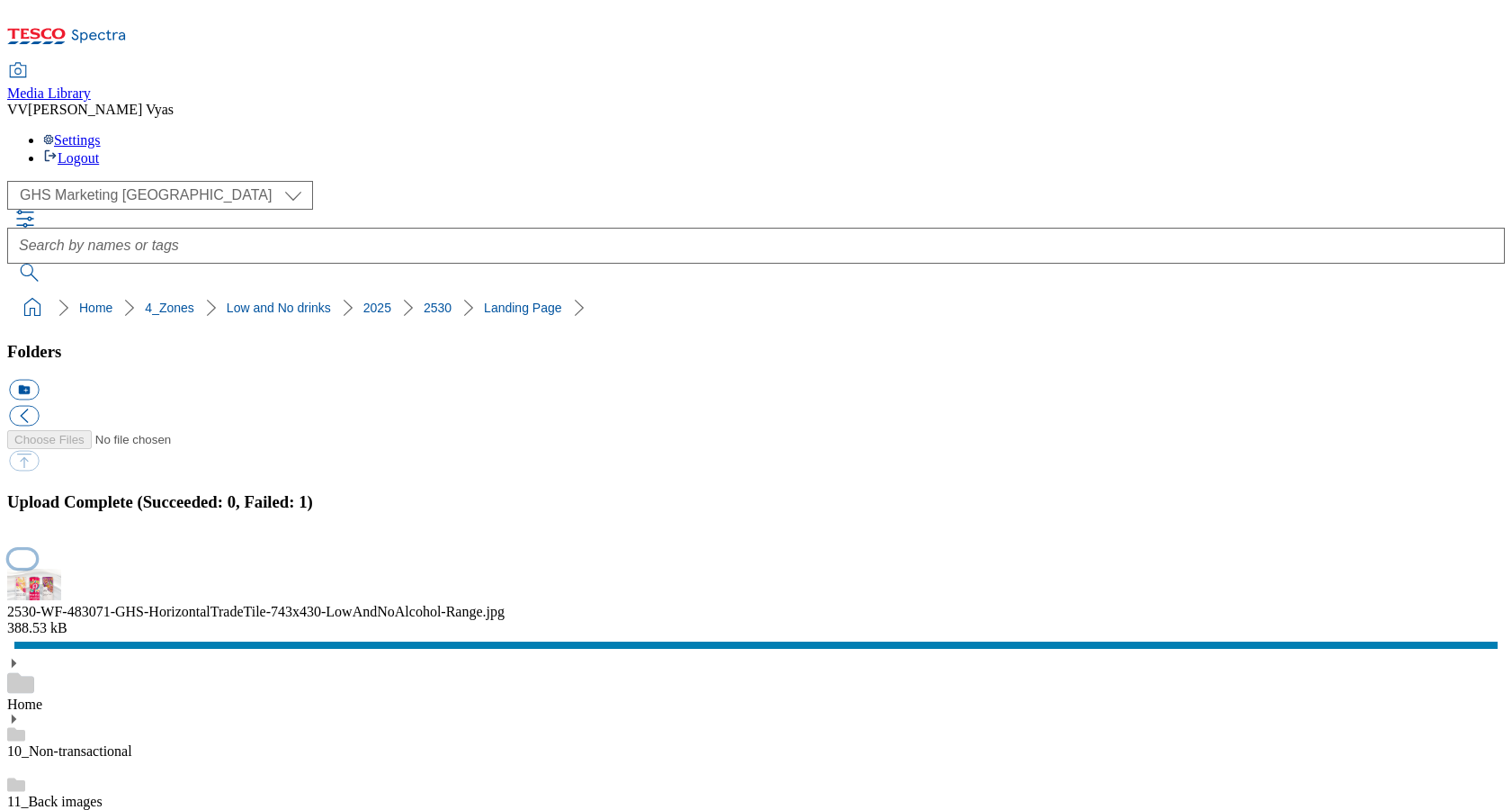
click at [36, 550] on button "button" at bounding box center [22, 558] width 27 height 17
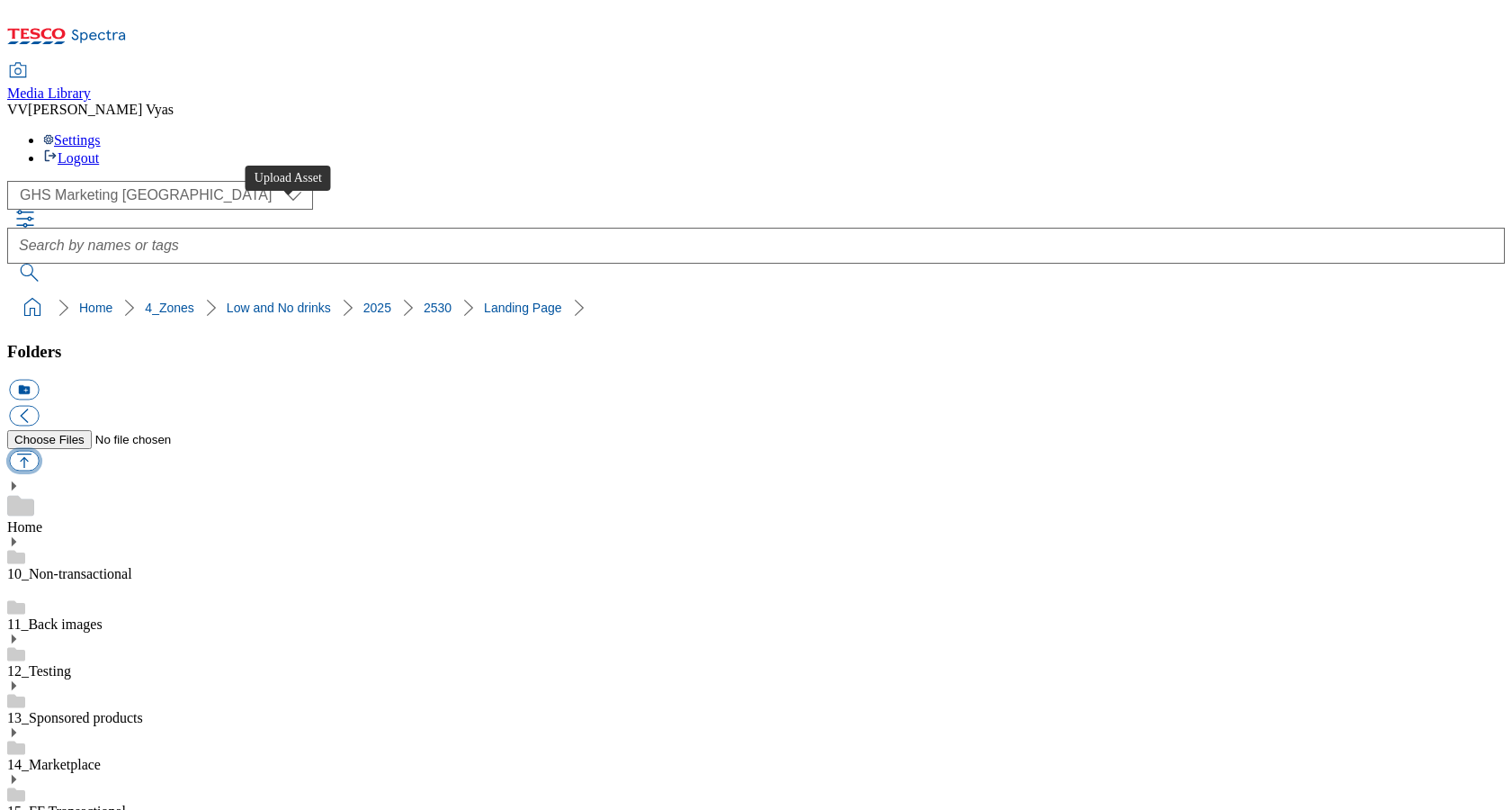
click at [39, 450] on button "button" at bounding box center [23, 460] width 29 height 21
type input "C:\fakepath\2530-WF-483071-GHS-HorizontalTradeTile-743x430-LowAndNoAlcohol-Rang…"
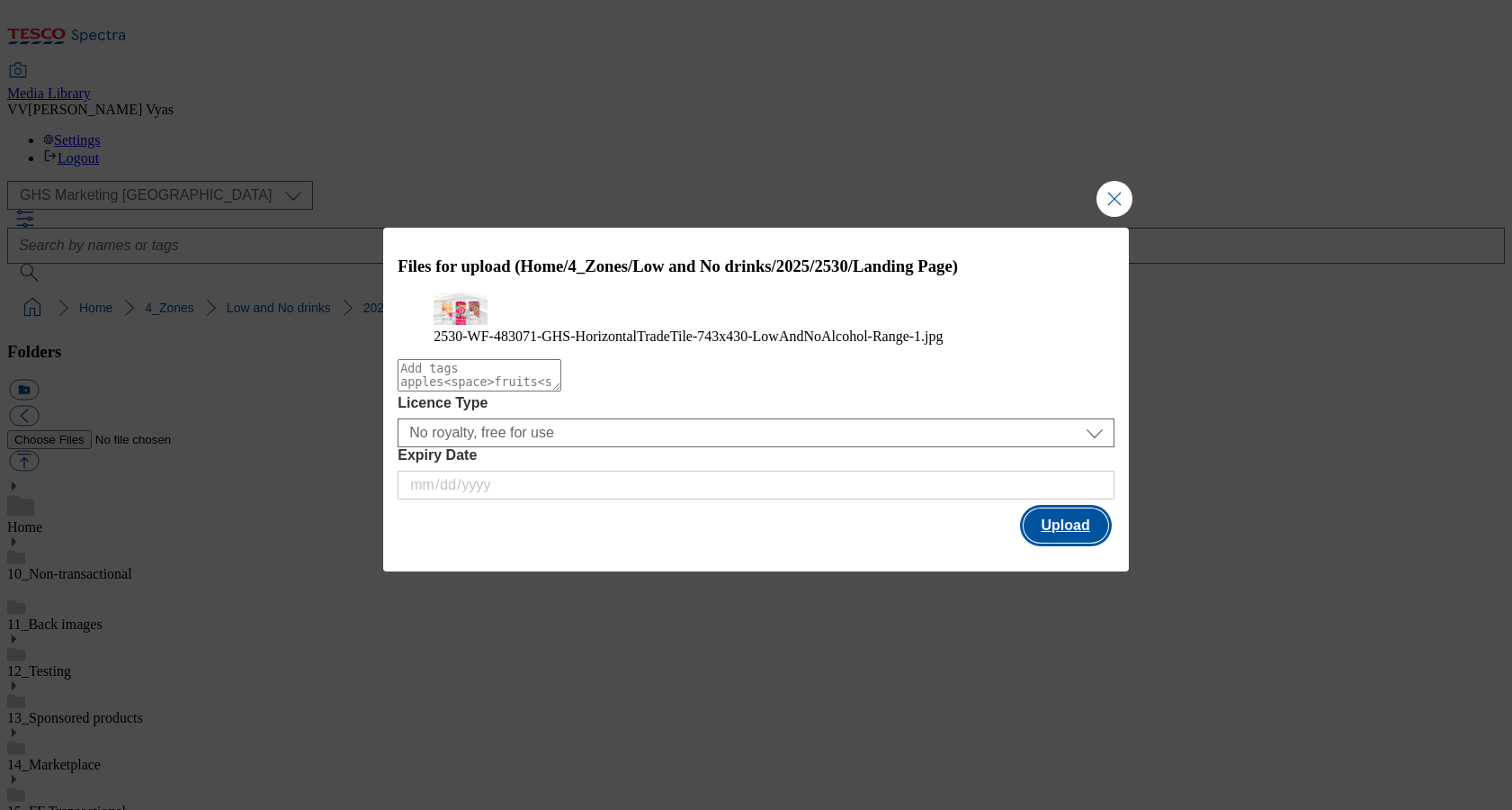
click at [1048, 542] on button "Upload" at bounding box center [1066, 525] width 85 height 34
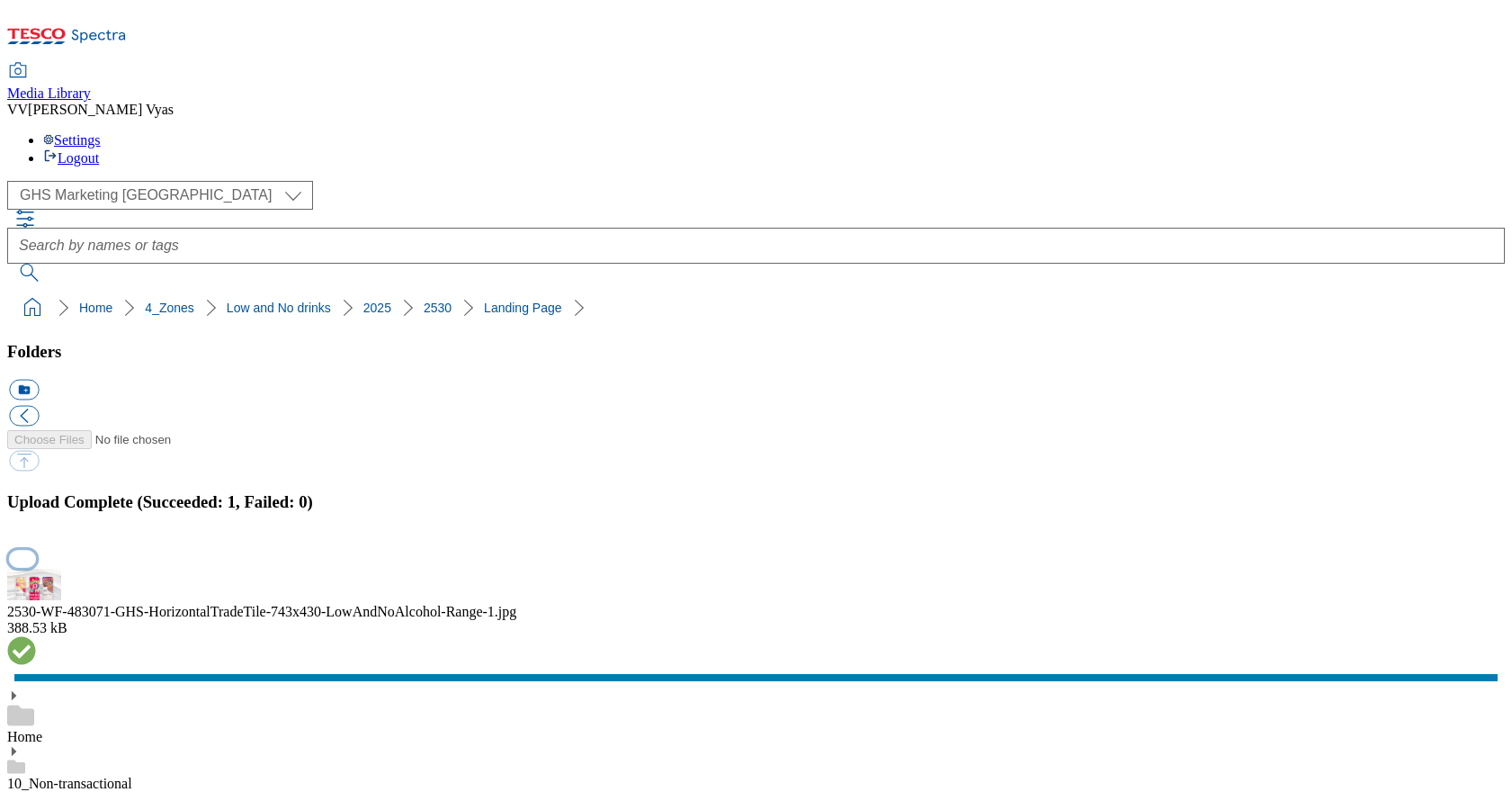
click at [36, 550] on button "button" at bounding box center [22, 558] width 27 height 17
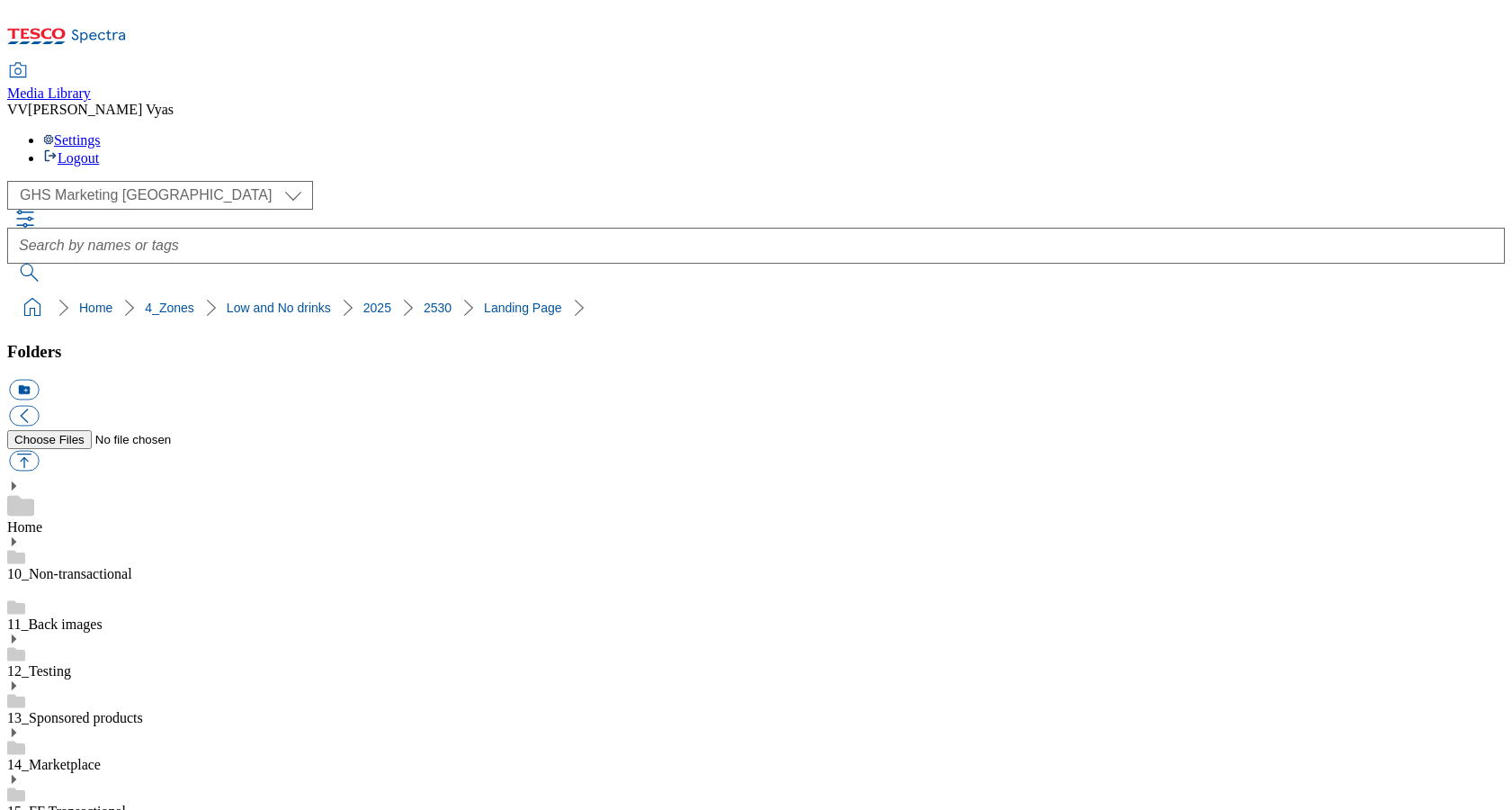
drag, startPoint x: 1269, startPoint y: 571, endPoint x: 1059, endPoint y: 553, distance: 210.8
copy div "2530-WF-483071-GHS-HorizontalTradeTile-743x430-LowAndNoAlcohol-Range-1.jpg"
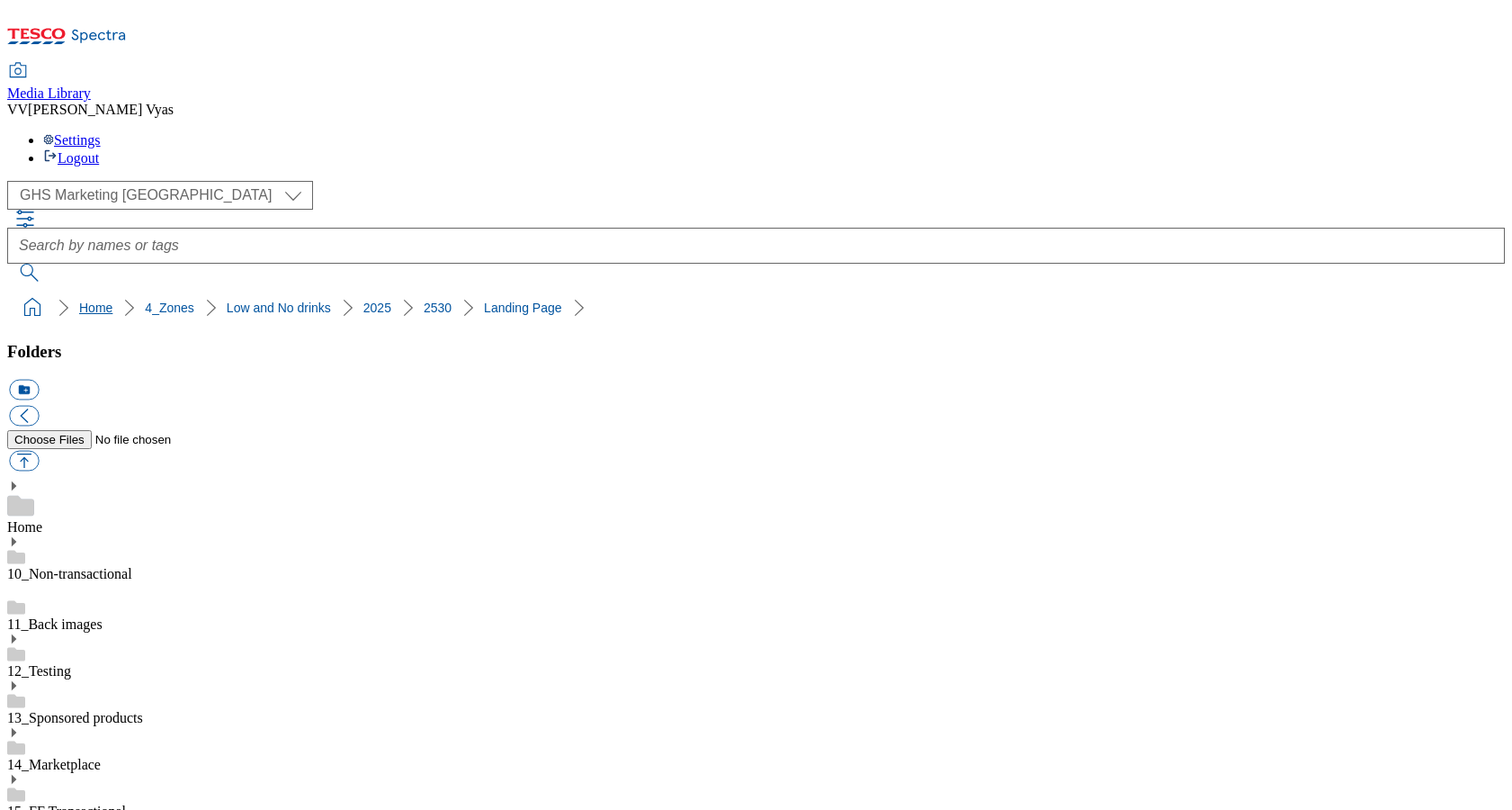
click at [79, 301] on link "Home" at bounding box center [96, 308] width 33 height 15
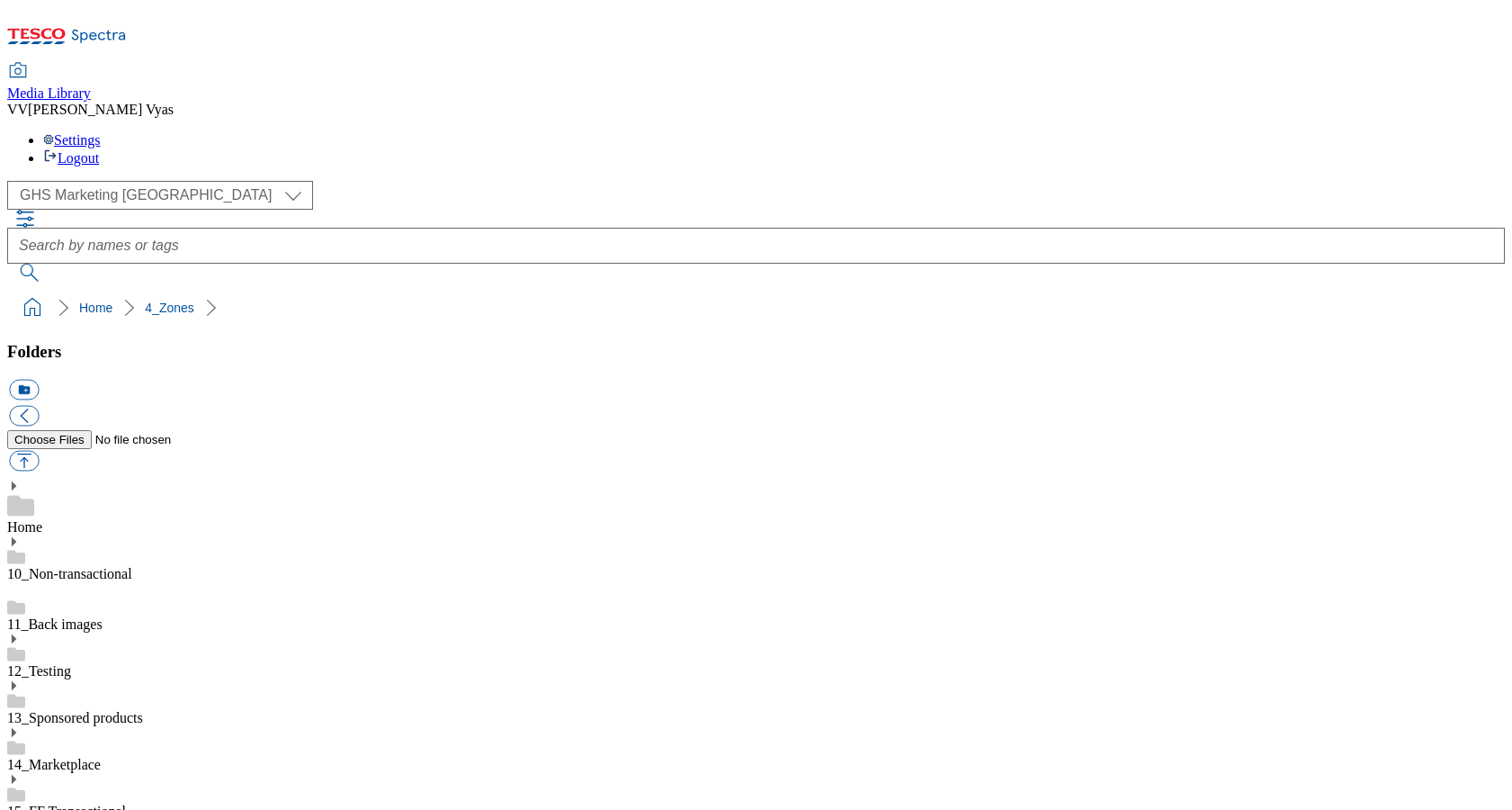
scroll to position [687, 0]
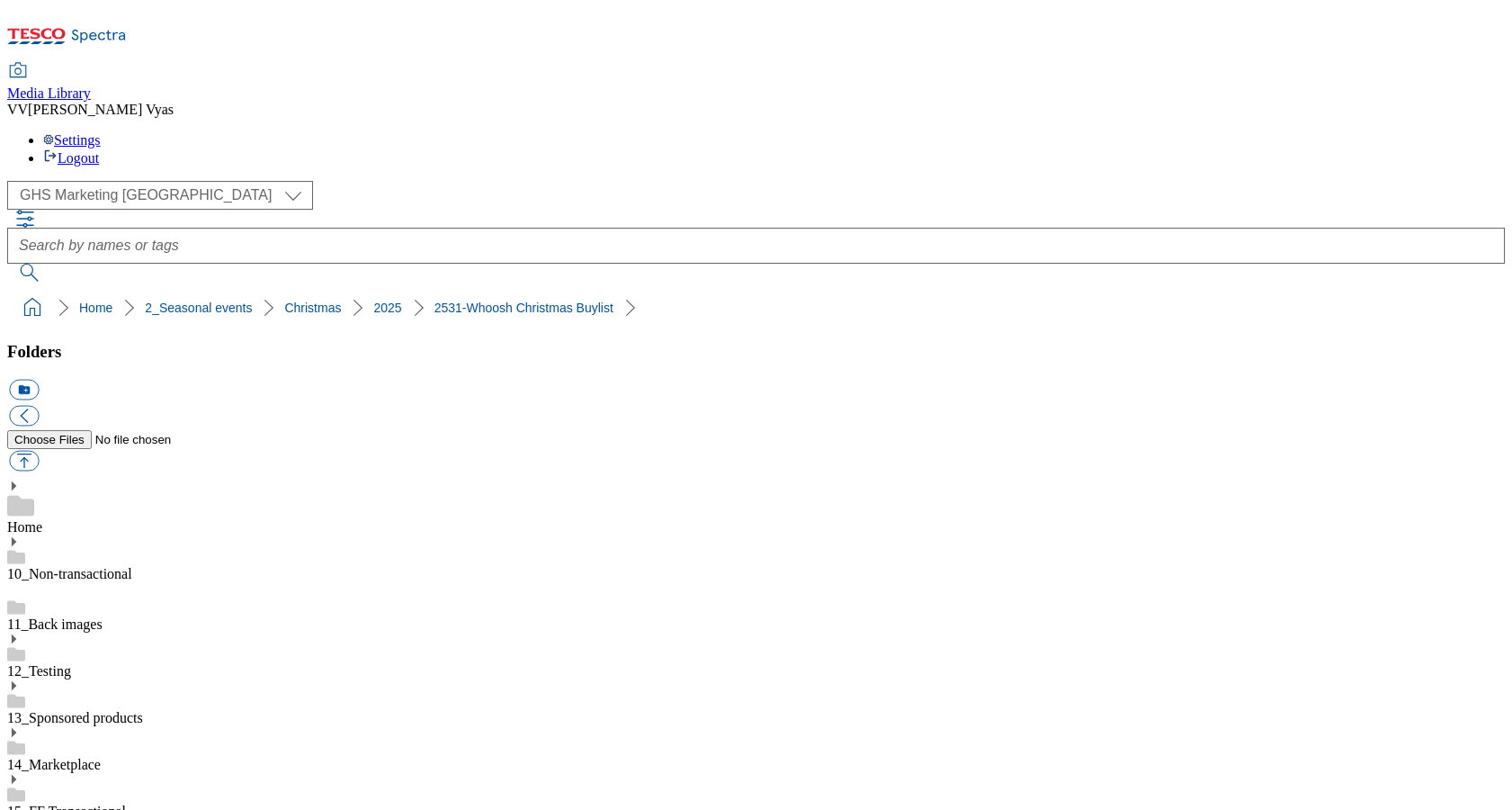
drag, startPoint x: 1349, startPoint y: 713, endPoint x: 1357, endPoint y: 707, distance: 10.0
drag, startPoint x: 1317, startPoint y: 120, endPoint x: 1344, endPoint y: 611, distance: 491.7
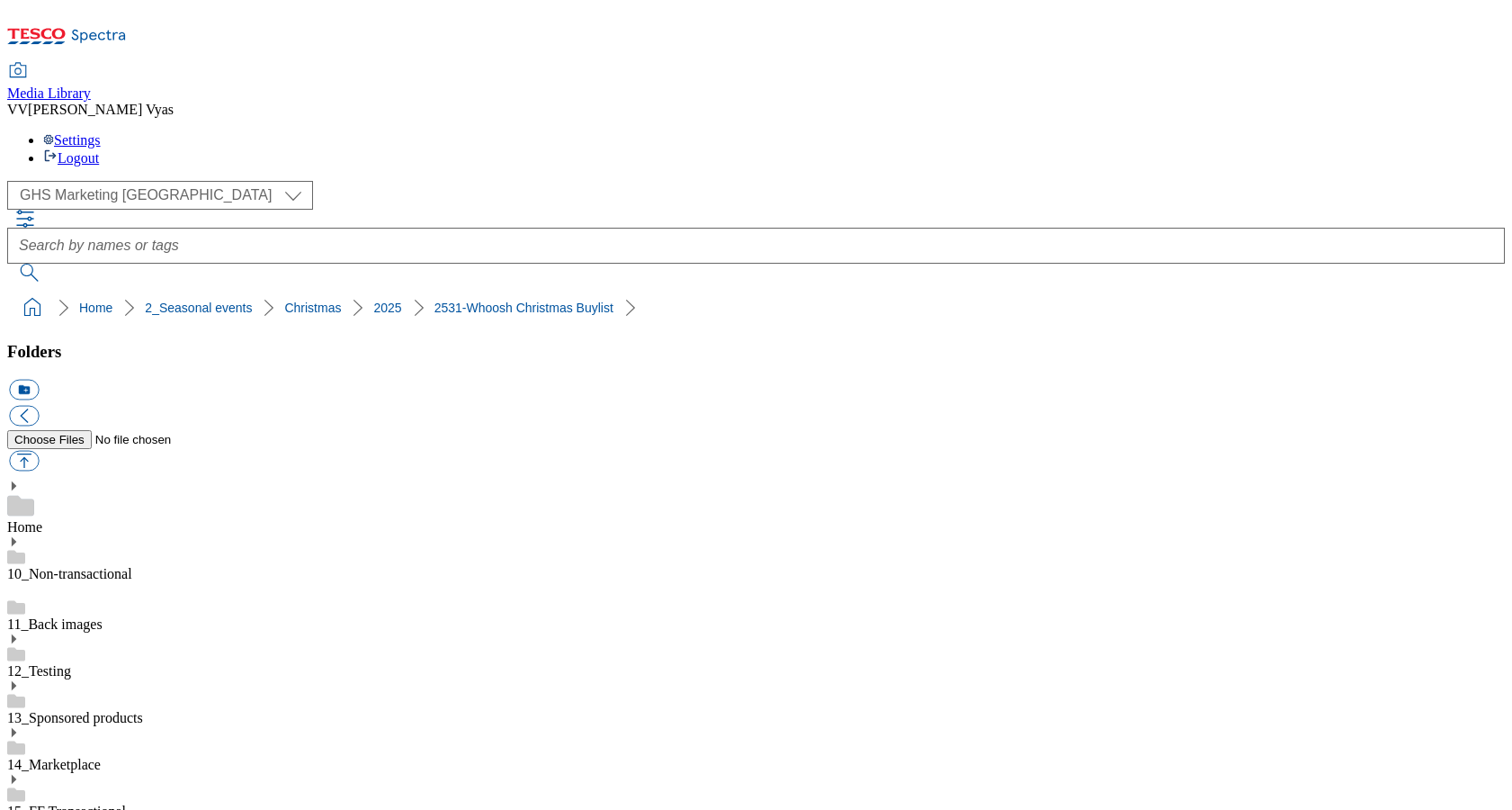
scroll to position [428, 0]
click at [39, 450] on button "button" at bounding box center [23, 460] width 29 height 21
type input "C:\fakepath\2531-486700-Buylist_GHS-Header-Main.jpg"
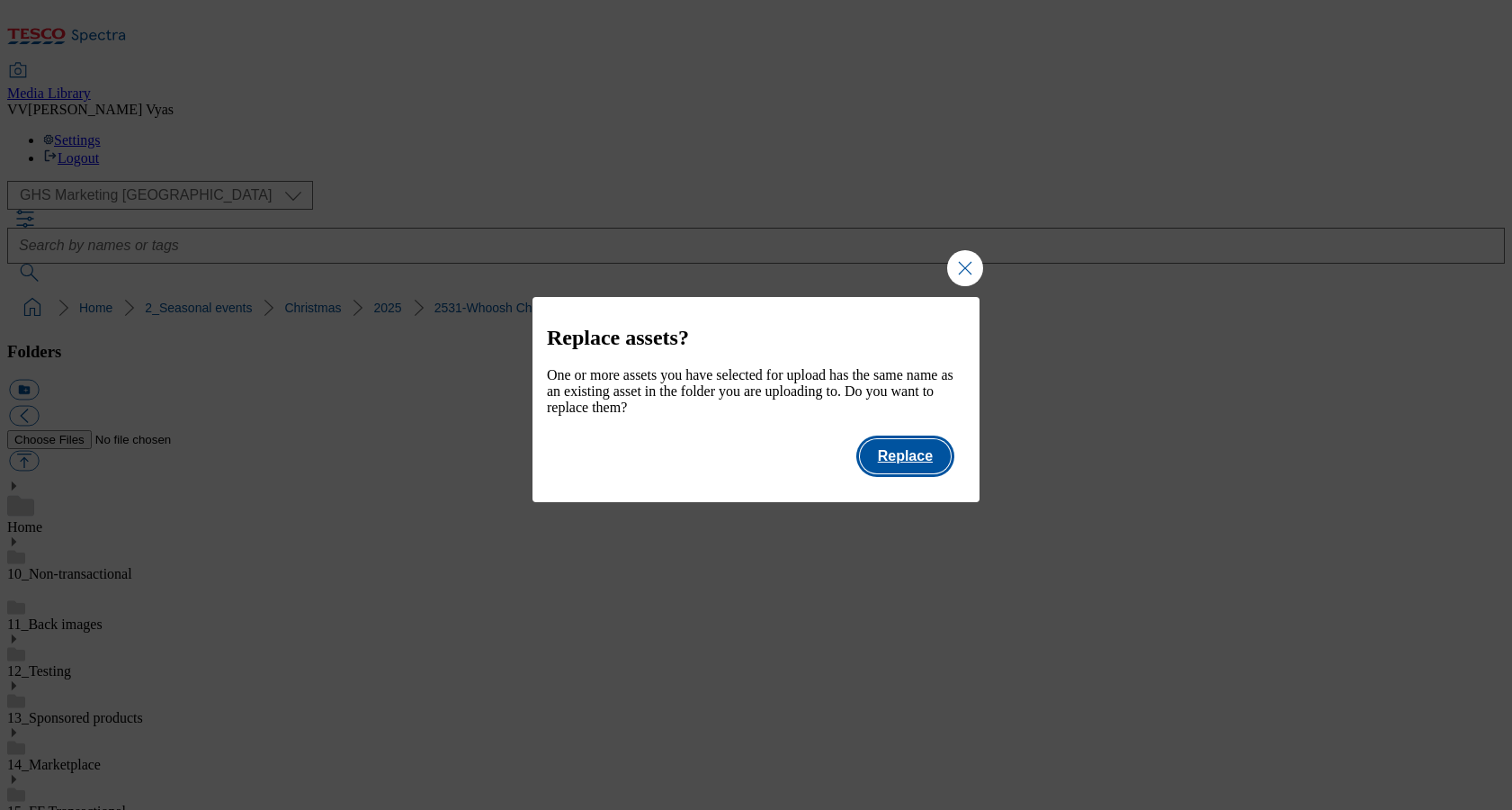
click at [908, 469] on button "Replace" at bounding box center [904, 455] width 91 height 34
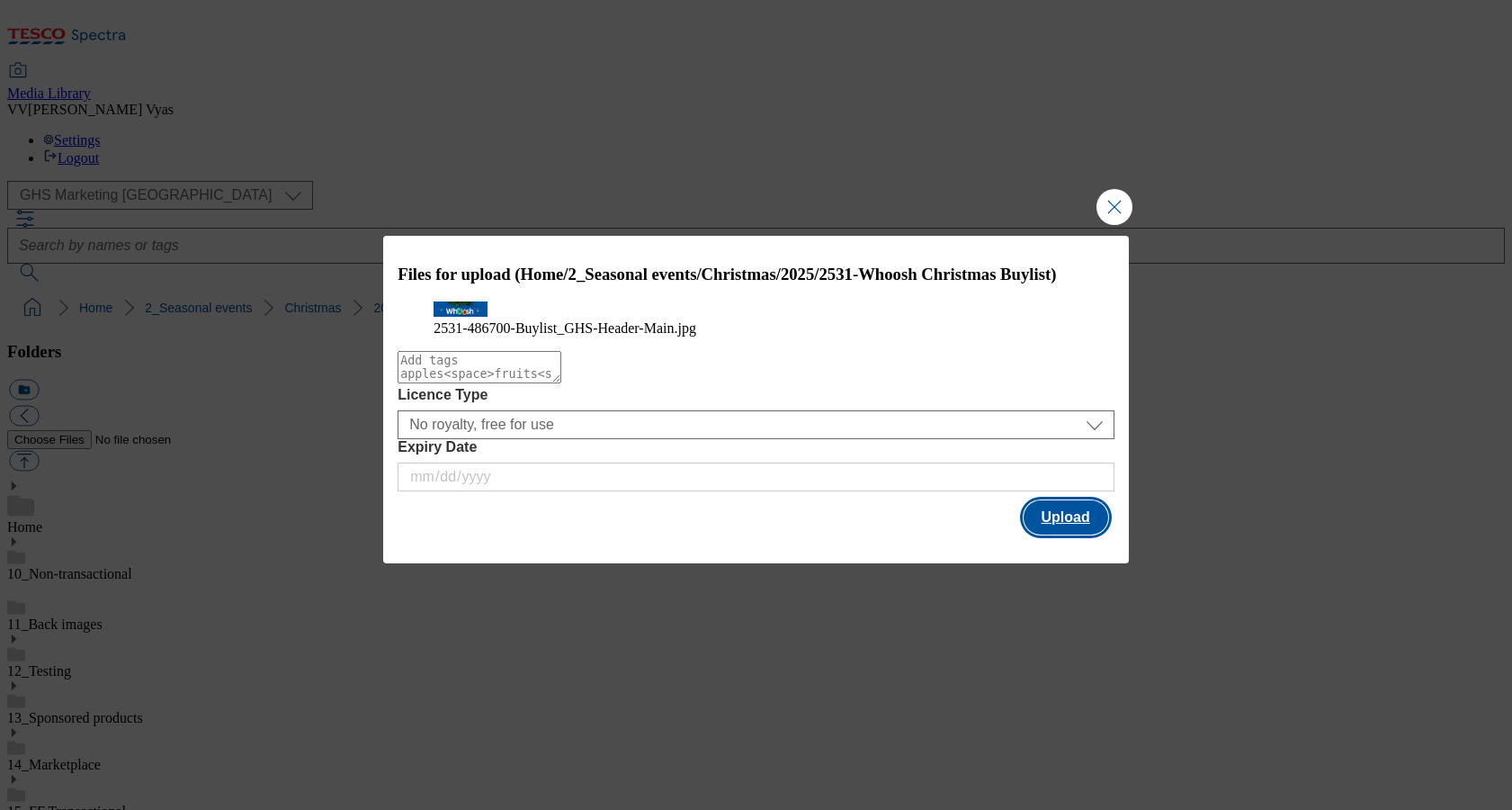
click at [1071, 534] on button "Upload" at bounding box center [1066, 517] width 85 height 34
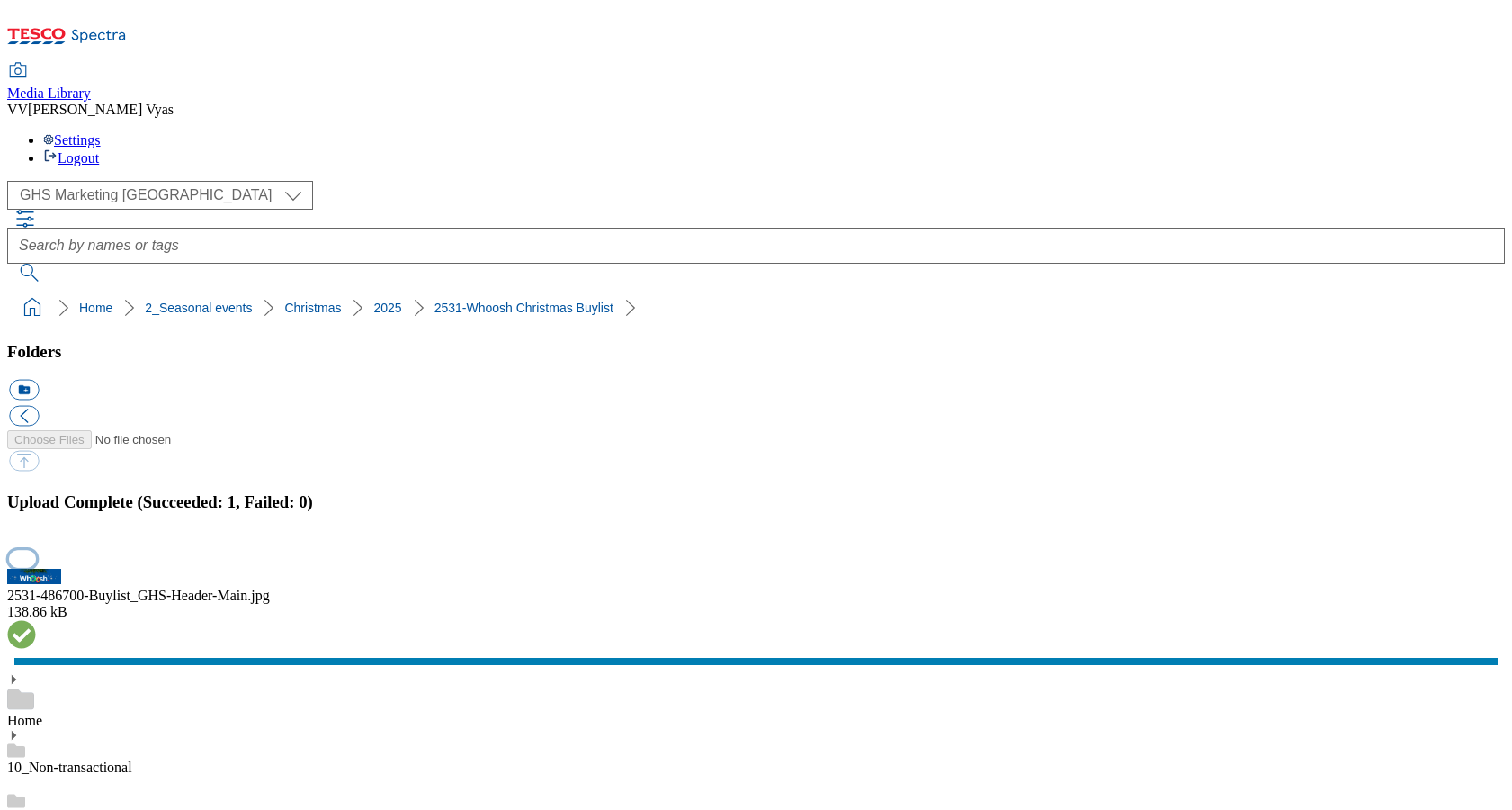
click at [36, 550] on button "button" at bounding box center [22, 558] width 27 height 17
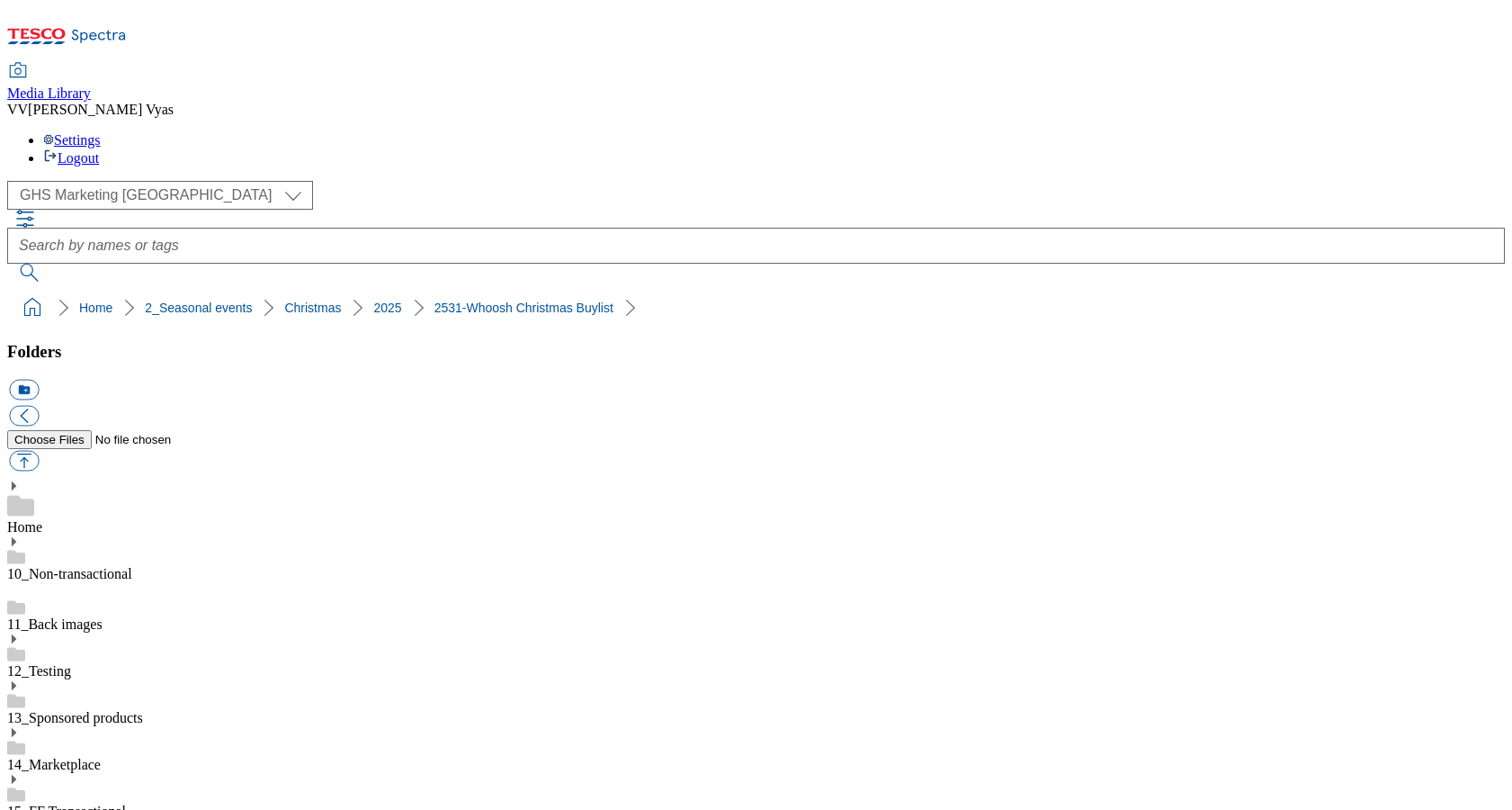
scroll to position [-1, 0]
drag, startPoint x: 1460, startPoint y: 423, endPoint x: 1433, endPoint y: 424, distance: 27.0
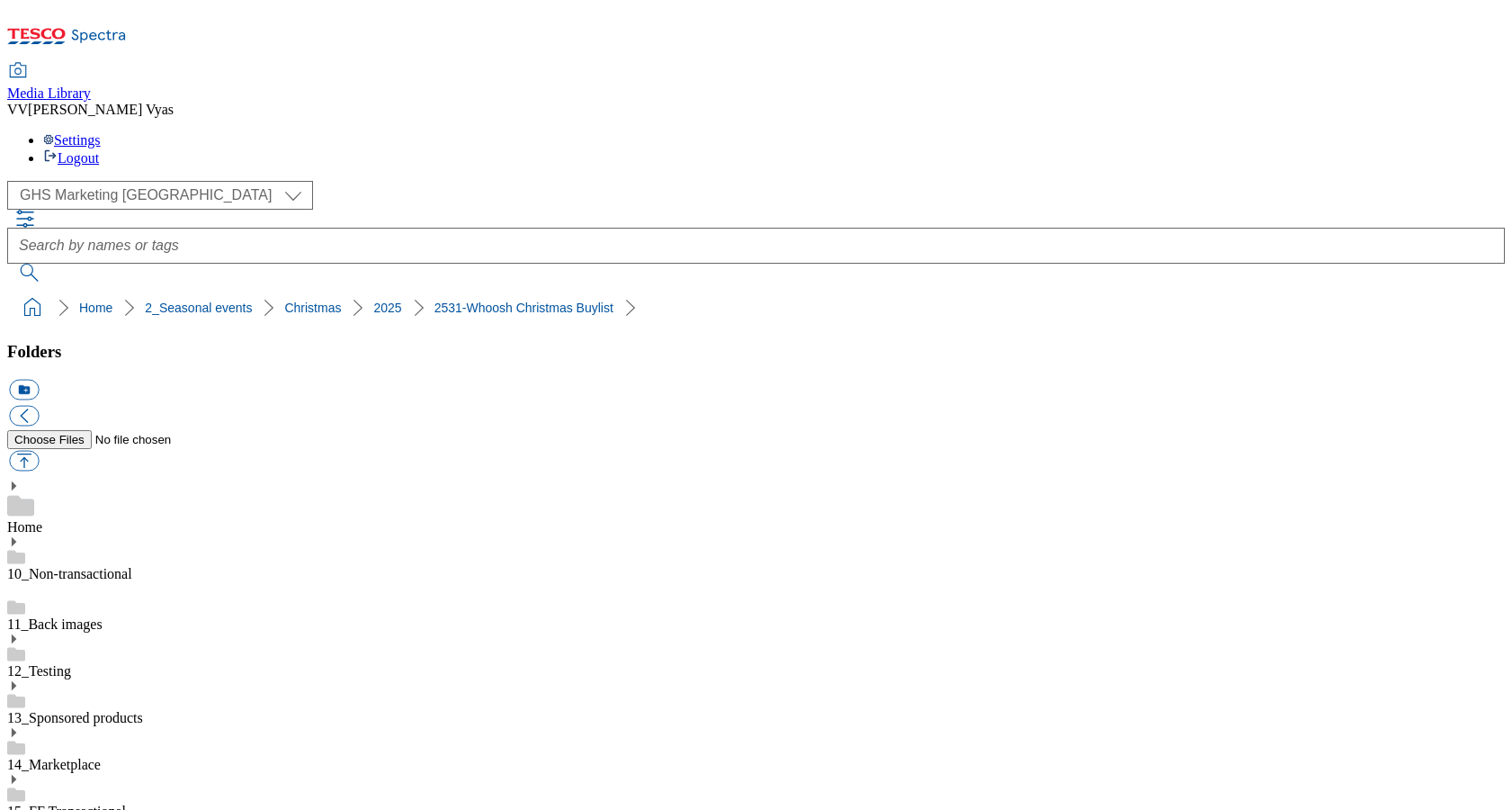
scroll to position [702, 0]
click at [39, 450] on button "button" at bounding box center [23, 460] width 29 height 21
type input "C:\fakepath\2531-486700-Buylist_GHS-Header-Main-1.jpg"
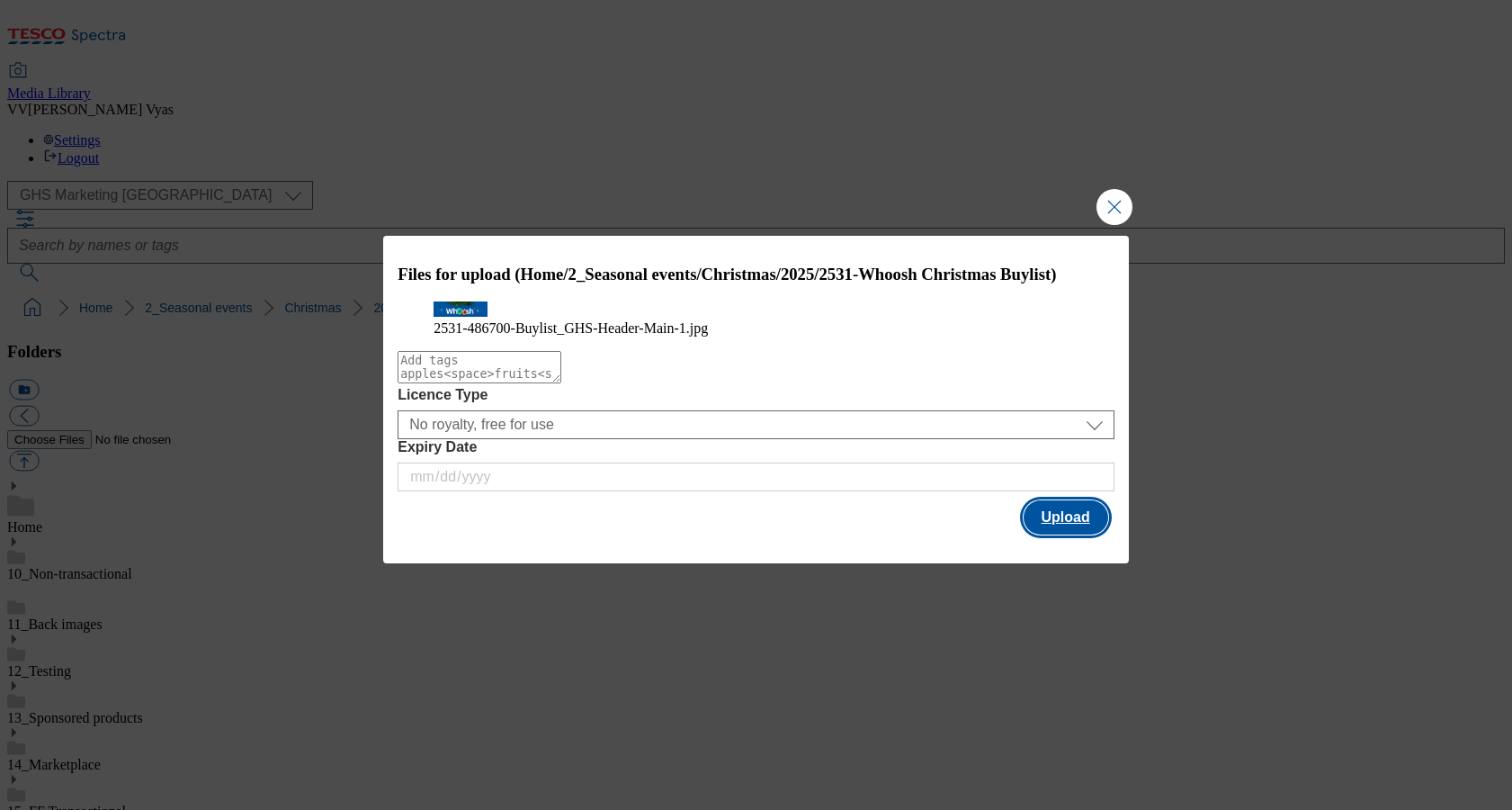
click at [1075, 534] on button "Upload" at bounding box center [1066, 517] width 85 height 34
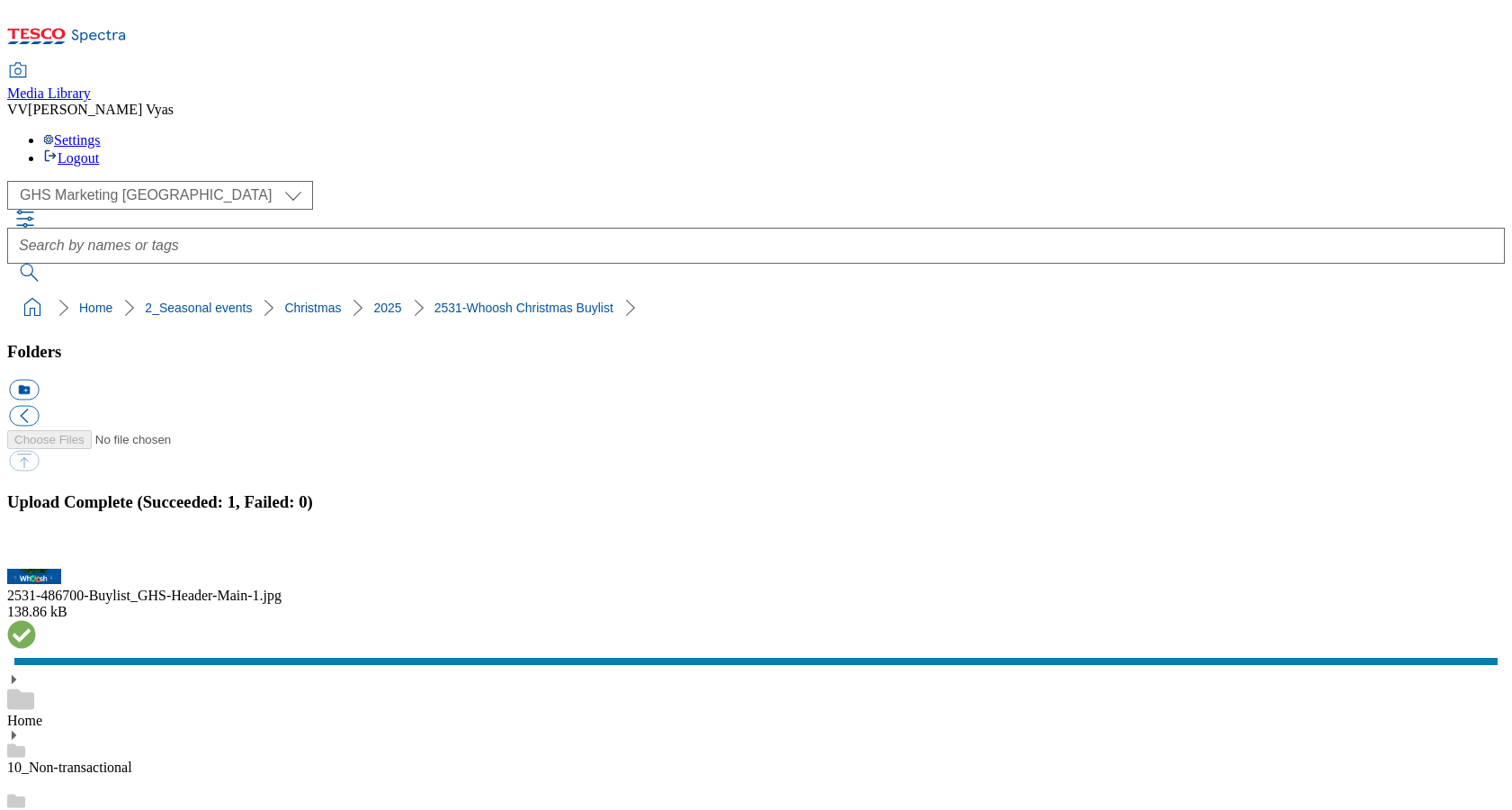
click at [36, 550] on button "button" at bounding box center [22, 558] width 27 height 17
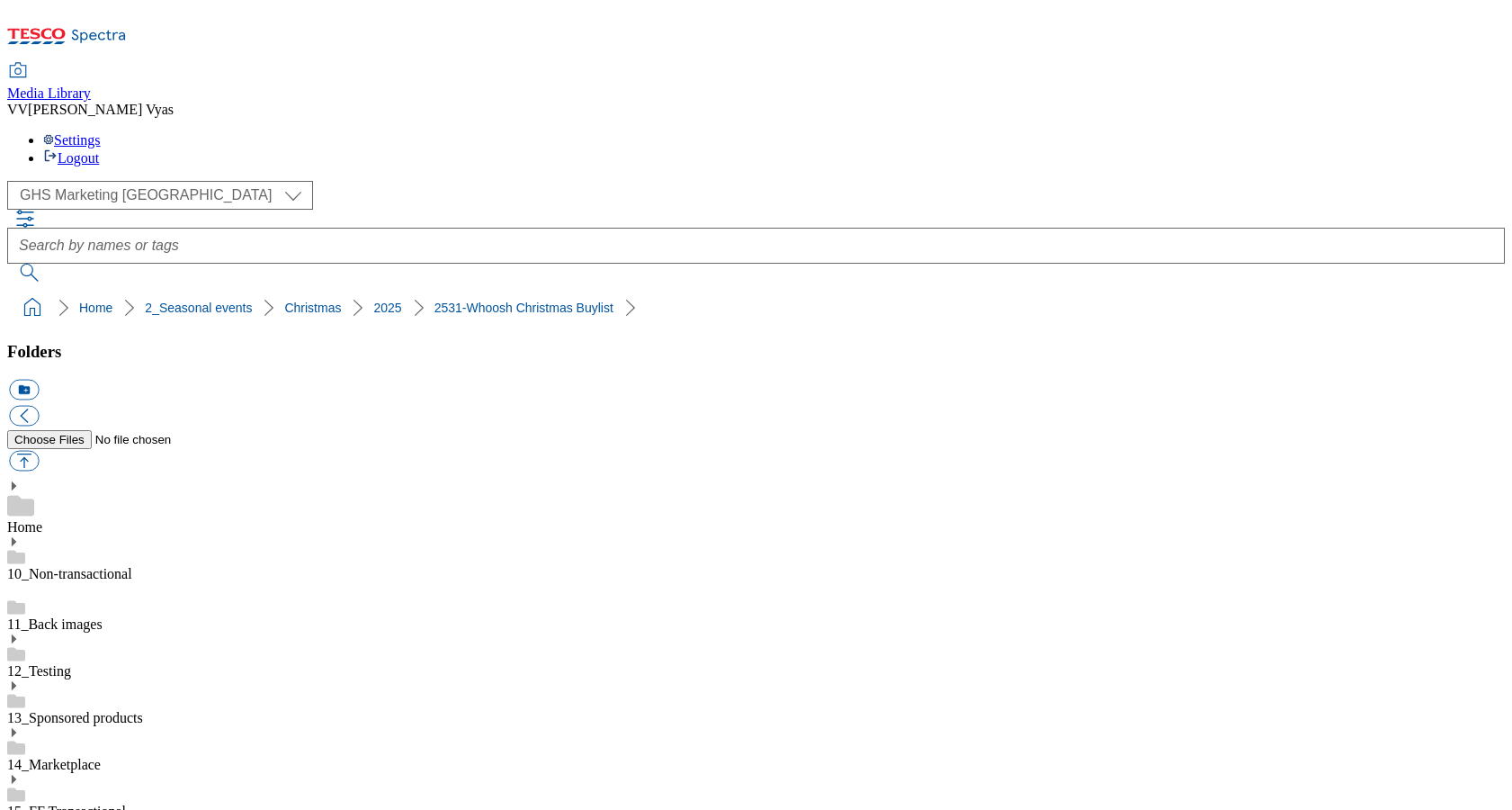
scroll to position [0, 0]
drag, startPoint x: 179, startPoint y: 474, endPoint x: 172, endPoint y: 490, distance: 17.5
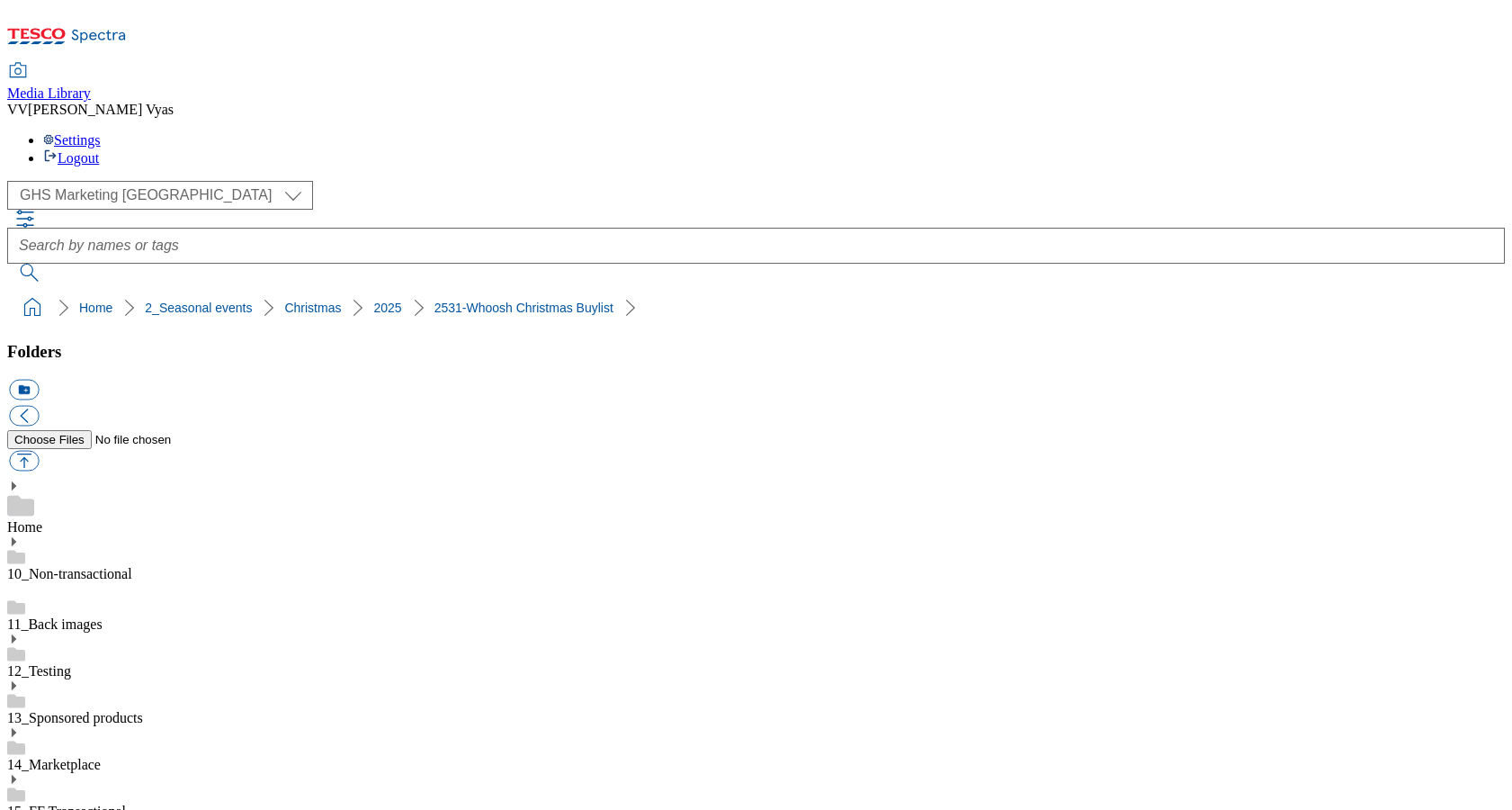
drag, startPoint x: 944, startPoint y: 621, endPoint x: 852, endPoint y: 601, distance: 94.1
drag, startPoint x: 949, startPoint y: 497, endPoint x: 837, endPoint y: 477, distance: 113.8
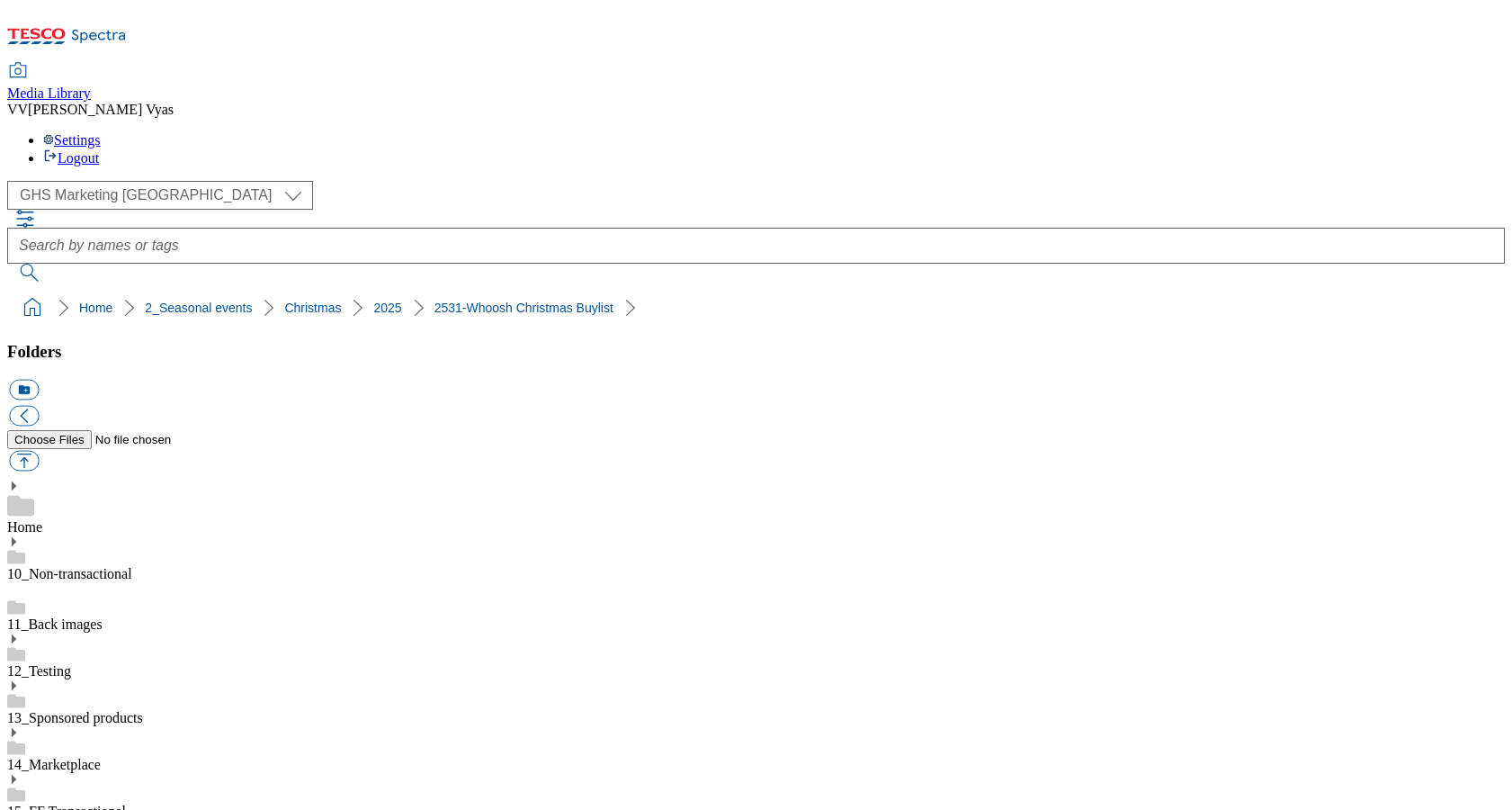
copy div "2531-486700-Buylist_GHS-Header-Main-1"
